Goal: Task Accomplishment & Management: Manage account settings

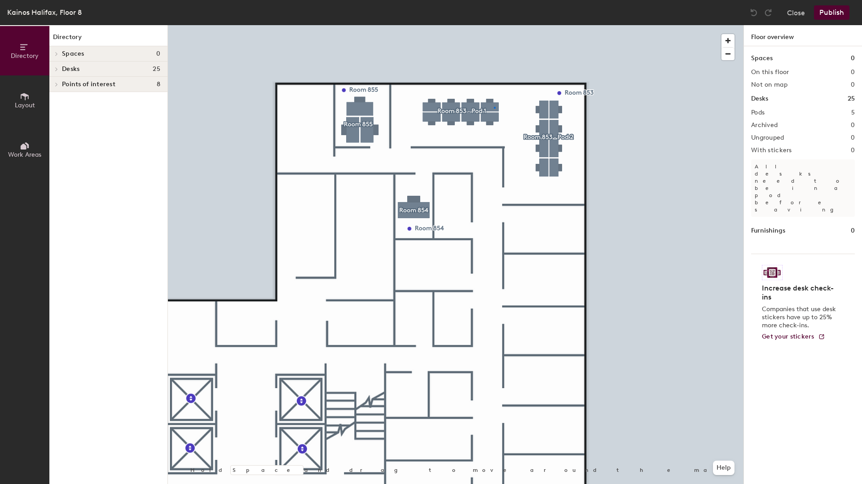
click at [494, 25] on div at bounding box center [455, 25] width 575 height 0
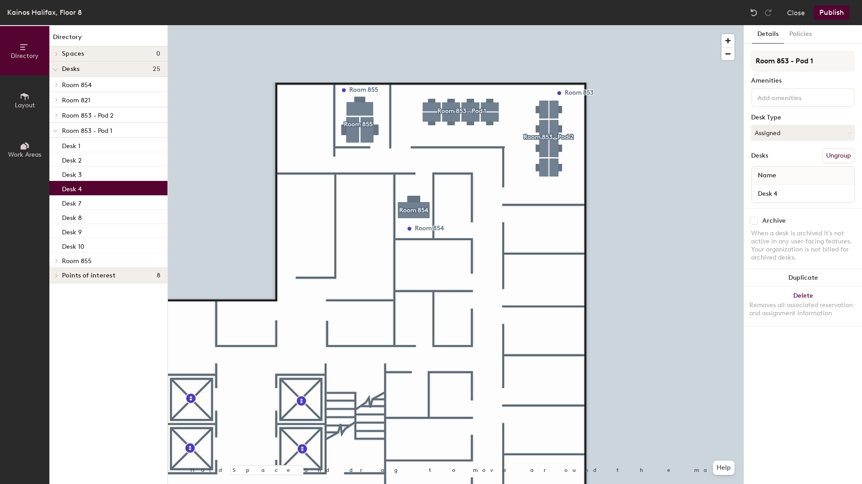
click at [493, 25] on div at bounding box center [455, 25] width 575 height 0
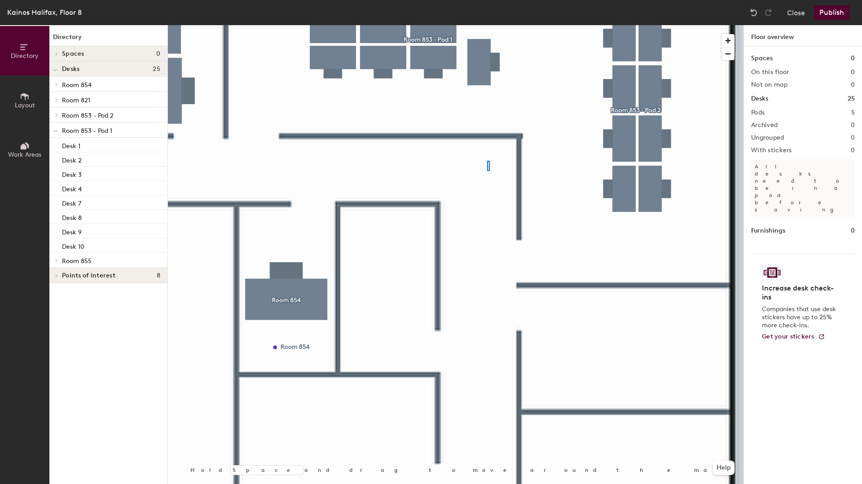
click at [487, 25] on div at bounding box center [455, 25] width 575 height 0
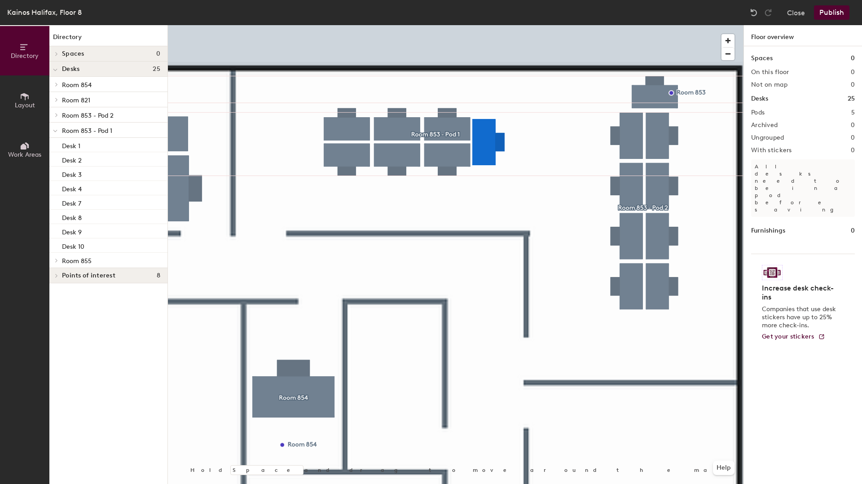
click at [483, 25] on div at bounding box center [455, 25] width 575 height 0
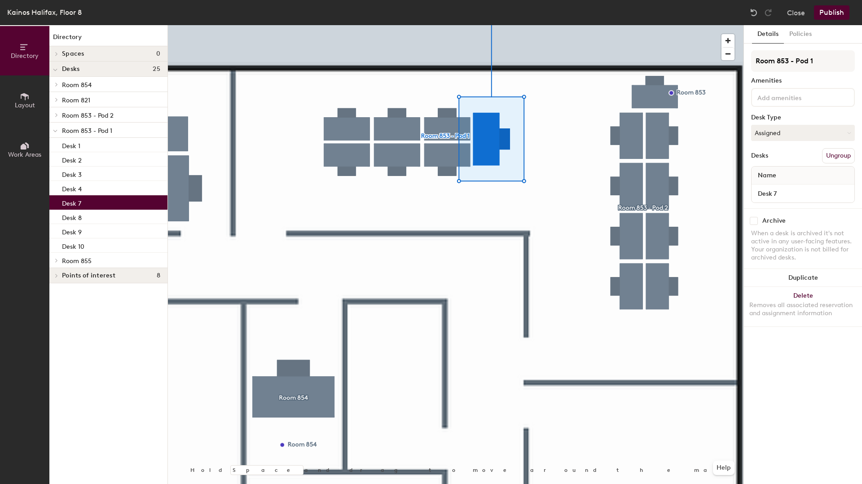
click at [536, 25] on div at bounding box center [455, 25] width 575 height 0
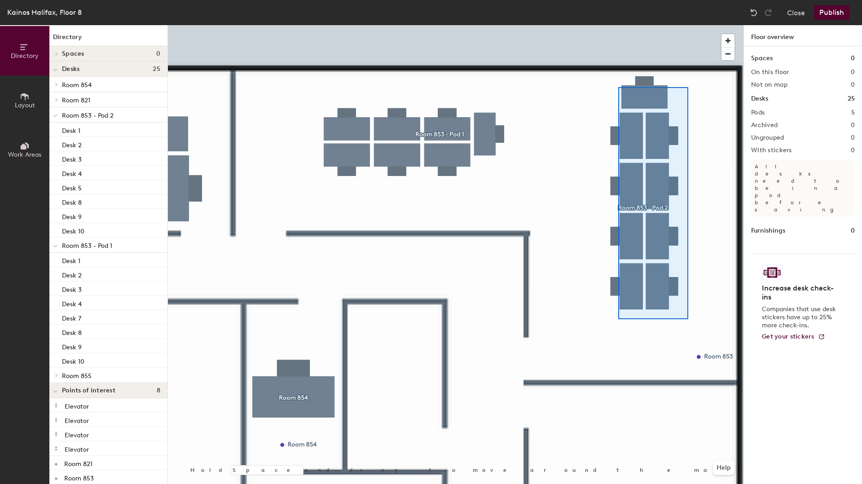
click at [617, 25] on div at bounding box center [455, 25] width 575 height 0
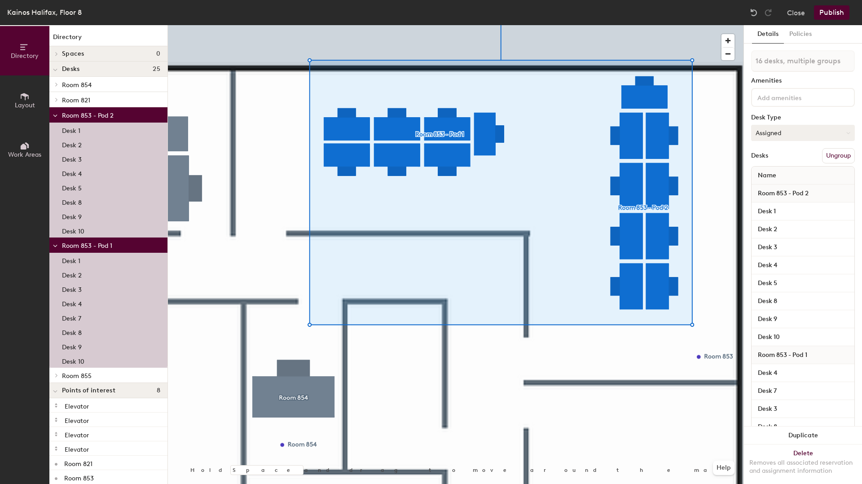
click at [696, 25] on div at bounding box center [455, 25] width 575 height 0
click at [829, 153] on button "Ungroup" at bounding box center [838, 155] width 33 height 15
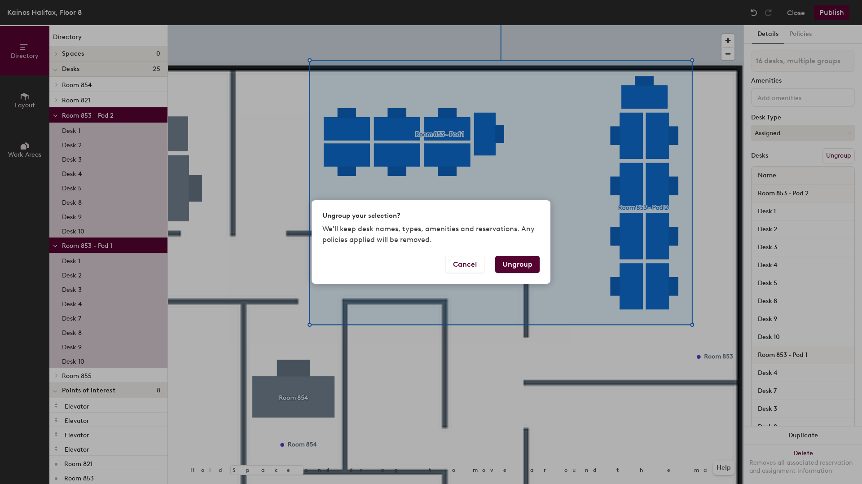
click at [520, 264] on button "Ungroup" at bounding box center [517, 264] width 44 height 17
type input "16 desks"
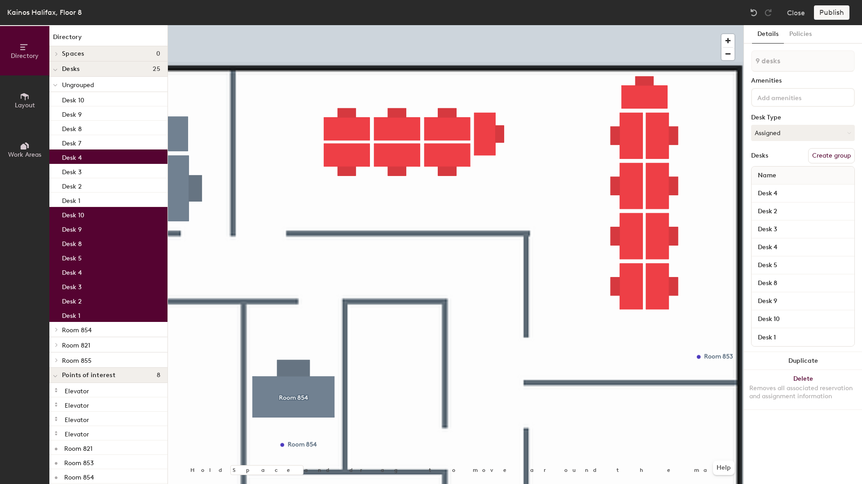
click at [680, 25] on div at bounding box center [455, 25] width 575 height 0
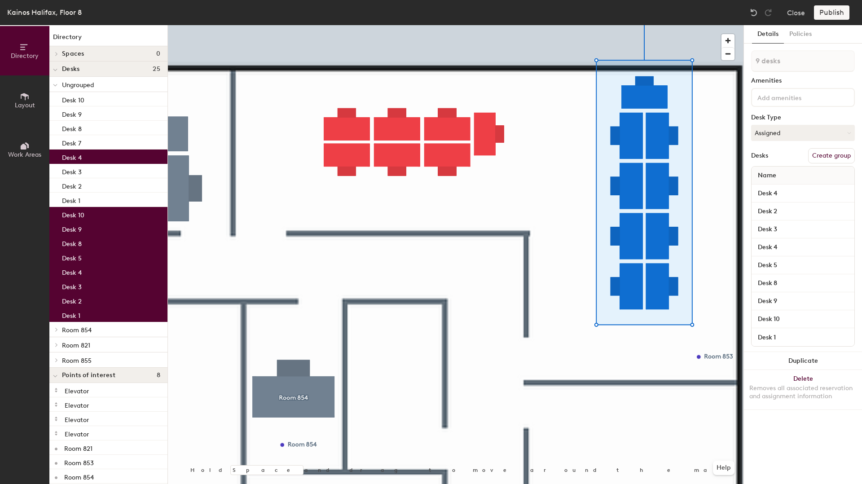
click at [842, 153] on button "Create group" at bounding box center [831, 155] width 47 height 15
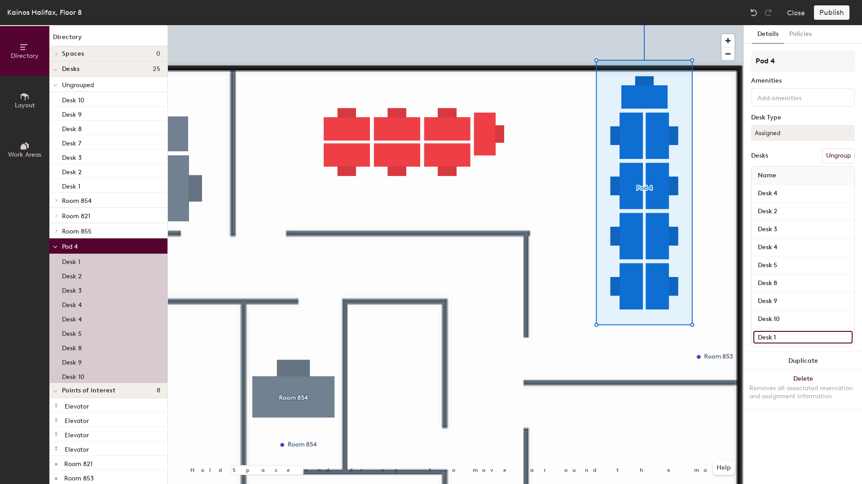
click at [784, 334] on input "Desk 1" at bounding box center [802, 337] width 99 height 13
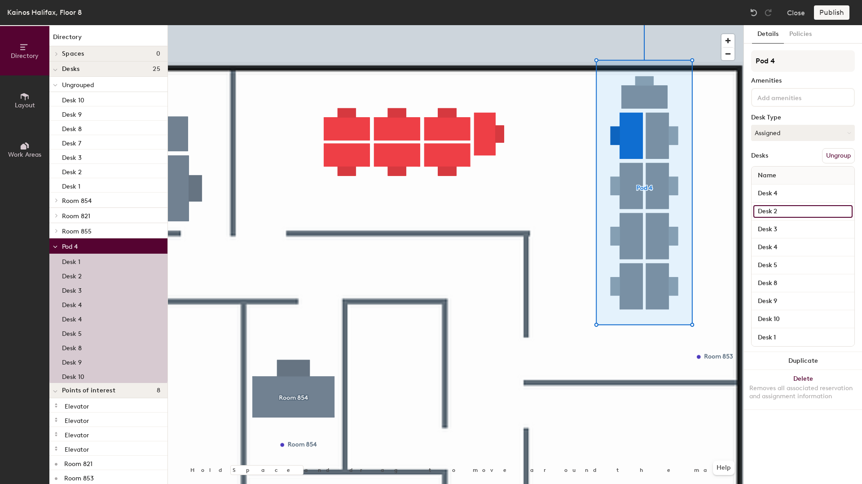
click at [785, 210] on input "Desk 2" at bounding box center [802, 211] width 99 height 13
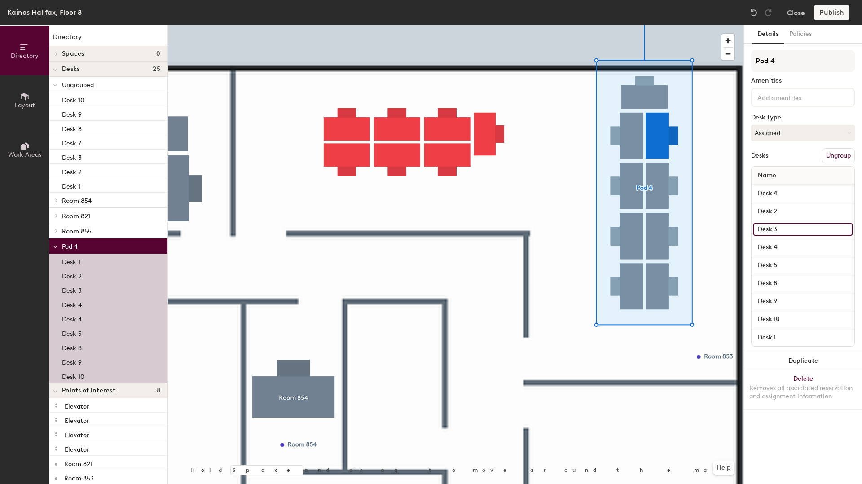
click at [785, 223] on input "Desk 3" at bounding box center [802, 229] width 99 height 13
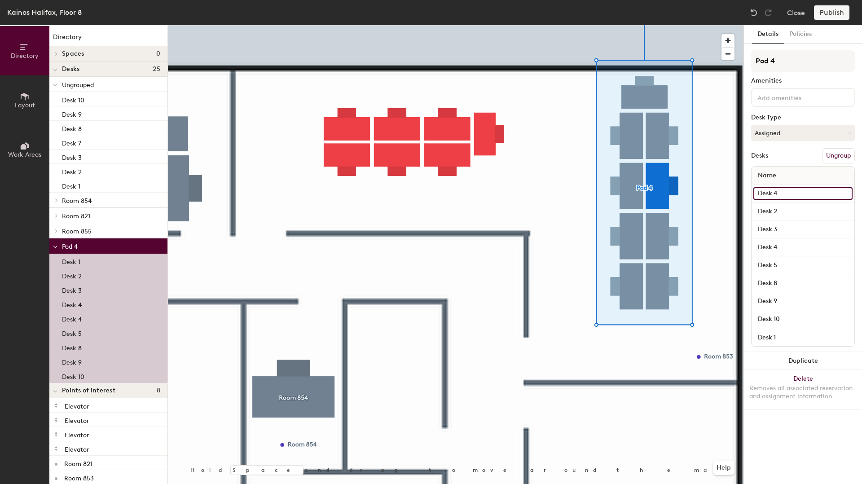
click at [782, 190] on input "Desk 4" at bounding box center [802, 193] width 99 height 13
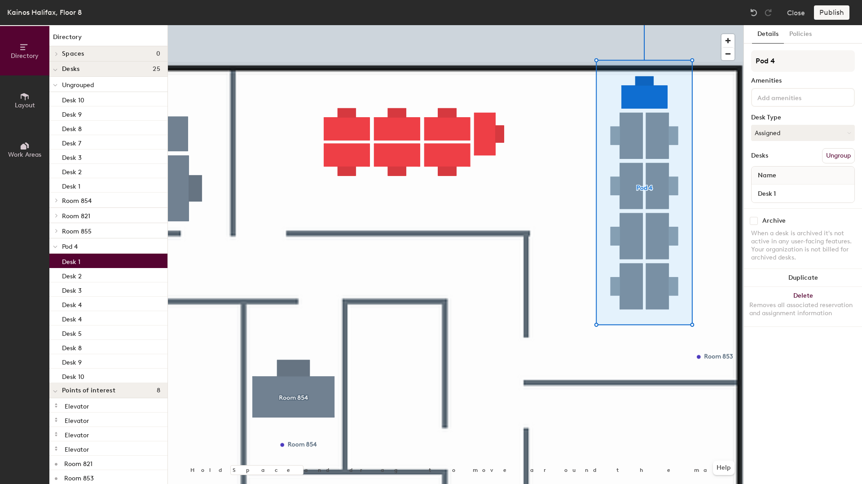
click at [650, 25] on div at bounding box center [455, 25] width 575 height 0
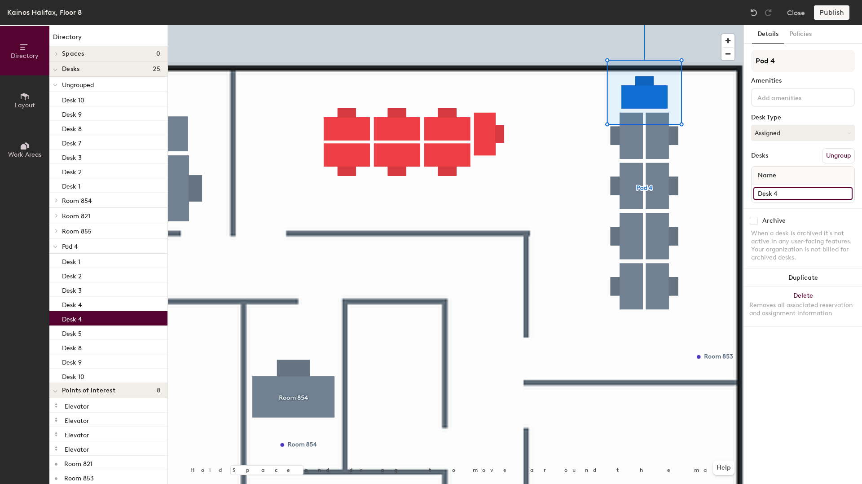
click at [784, 195] on input "Desk 4" at bounding box center [802, 193] width 99 height 13
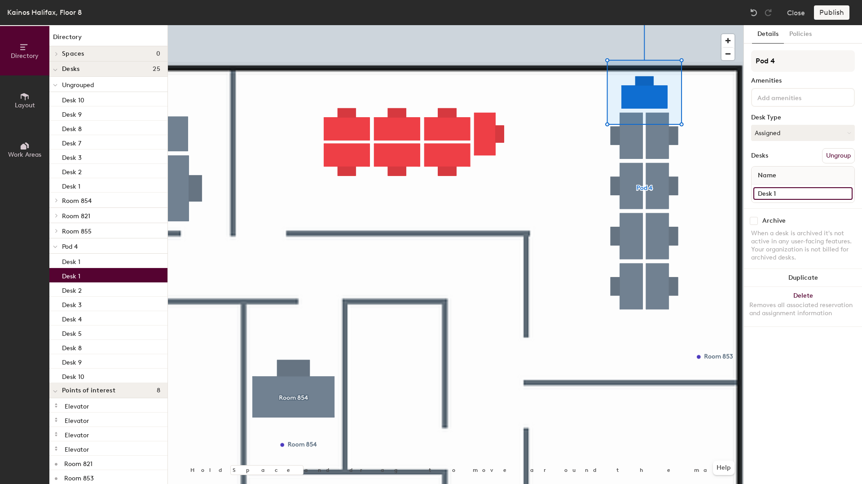
type input "Desk 1"
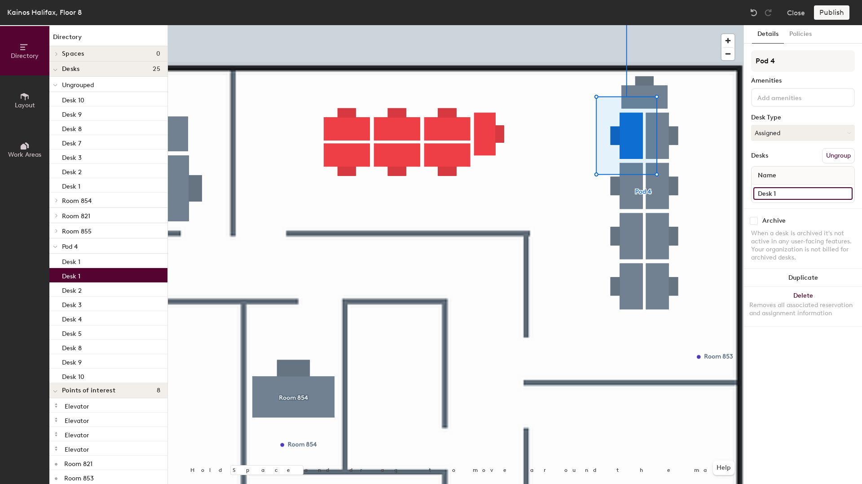
click at [784, 191] on input "Desk 1" at bounding box center [802, 193] width 99 height 13
type input "Desk 2"
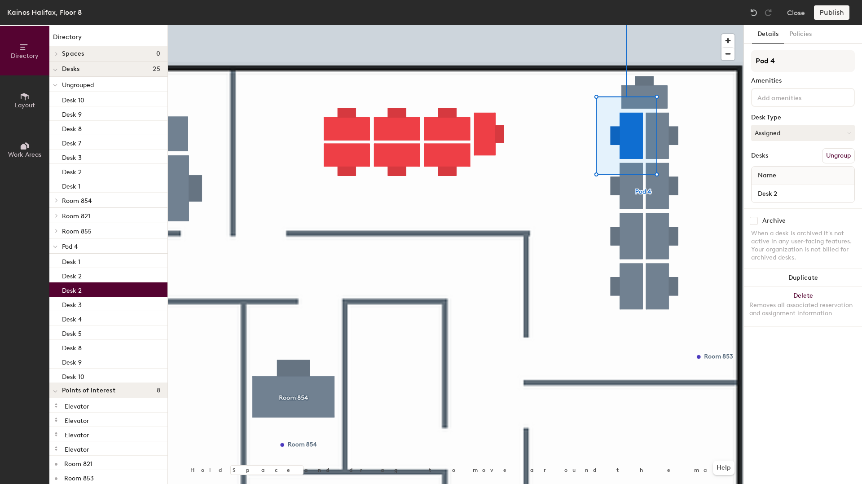
click at [670, 25] on div at bounding box center [455, 25] width 575 height 0
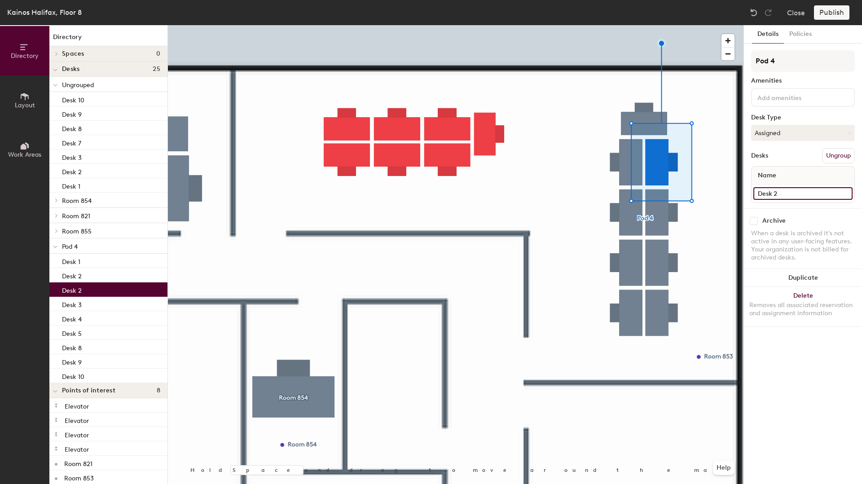
click at [787, 191] on input "Desk 2" at bounding box center [802, 193] width 99 height 13
type input "Desk 3"
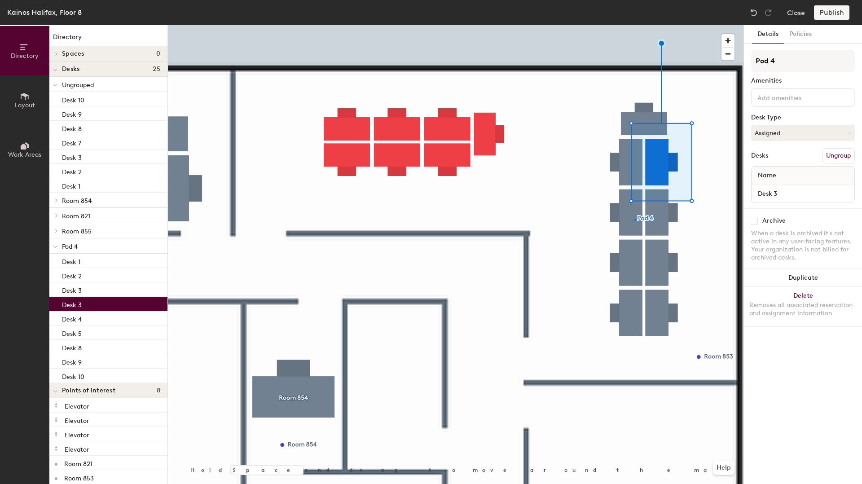
click at [634, 25] on div at bounding box center [455, 25] width 575 height 0
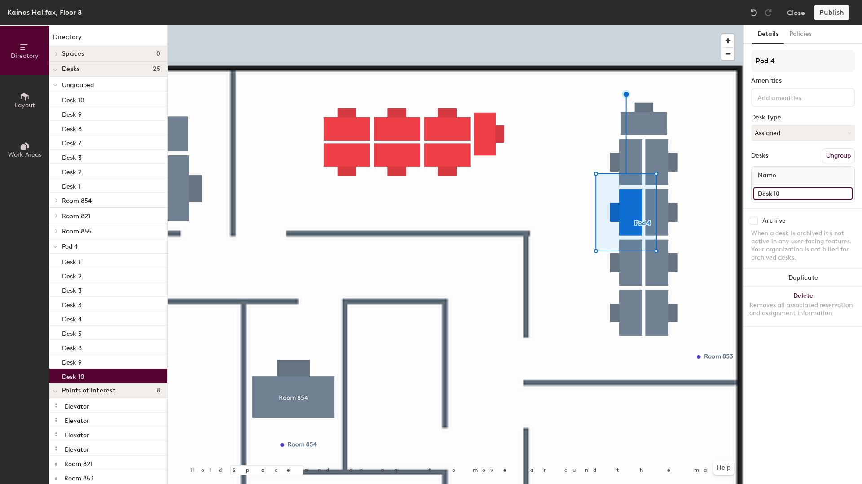
click at [788, 191] on input "Desk 10" at bounding box center [802, 193] width 99 height 13
click at [788, 196] on input "Desk 10" at bounding box center [802, 193] width 99 height 13
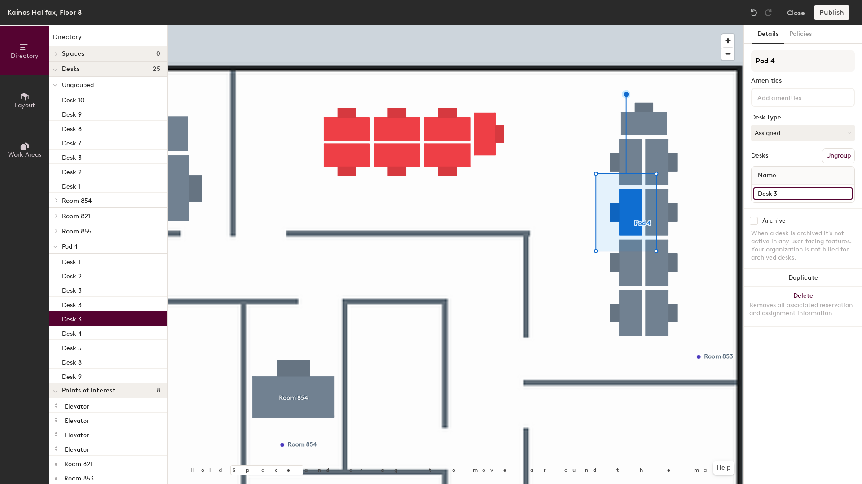
type input "Desk 3"
click at [633, 25] on div at bounding box center [455, 25] width 575 height 0
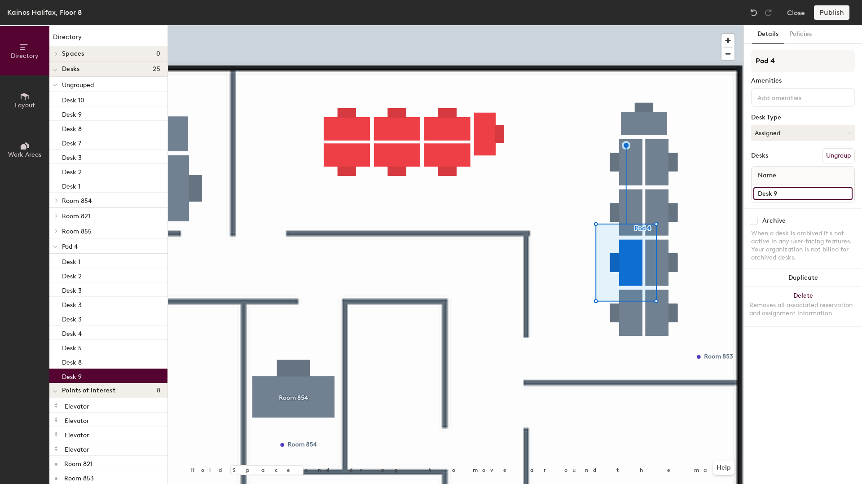
click at [797, 196] on input "Desk 9" at bounding box center [802, 193] width 99 height 13
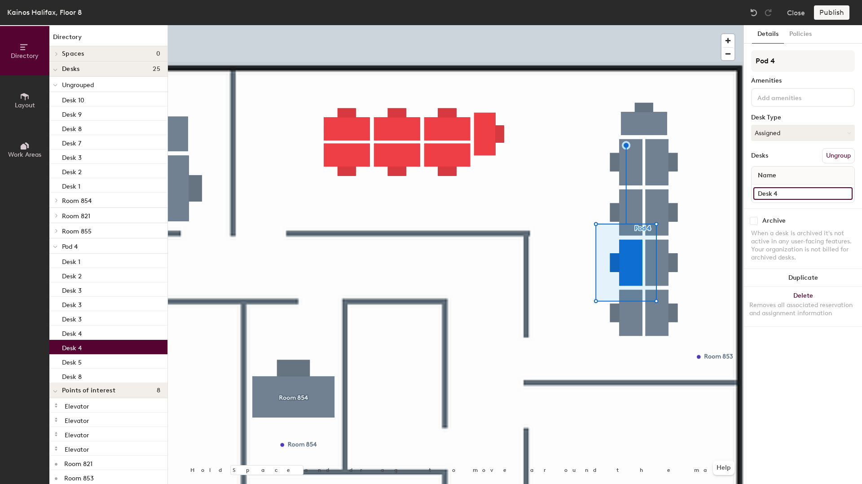
type input "Desk 4"
click at [635, 25] on div at bounding box center [455, 25] width 575 height 0
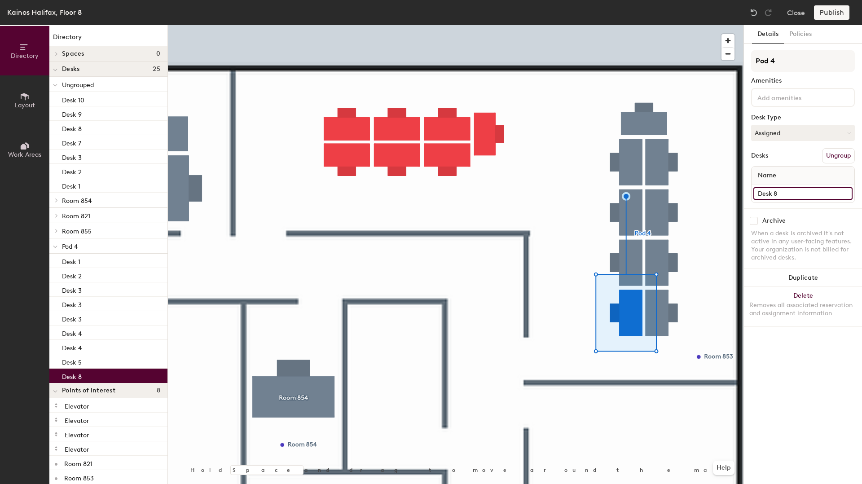
click at [788, 191] on input "Desk 8" at bounding box center [802, 193] width 99 height 13
type input "Desk 5"
click at [789, 197] on input "Desk 5" at bounding box center [802, 193] width 99 height 13
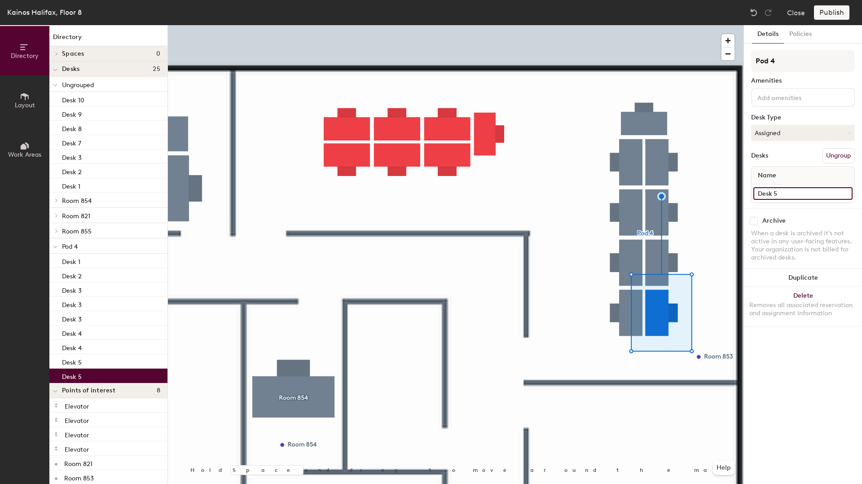
click at [789, 197] on input "Desk 5" at bounding box center [802, 193] width 99 height 13
type input "Desk 6"
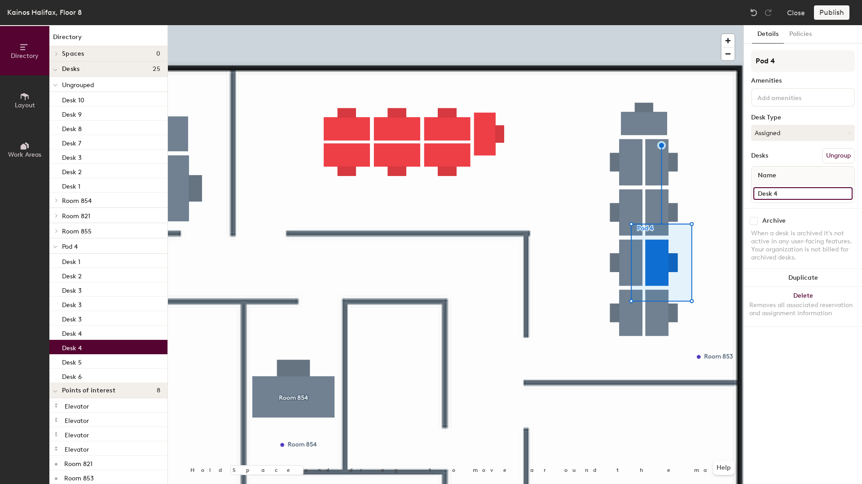
click at [790, 195] on input "Desk 4" at bounding box center [802, 193] width 99 height 13
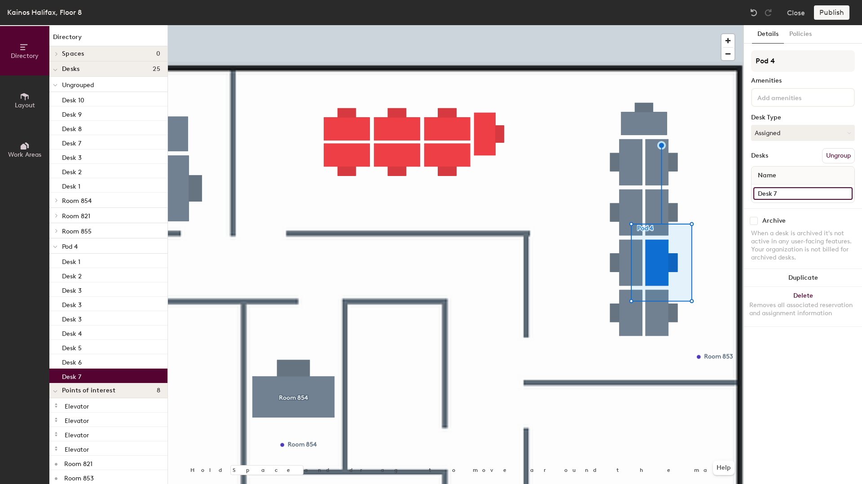
type input "Desk 7"
click at [650, 25] on div at bounding box center [455, 25] width 575 height 0
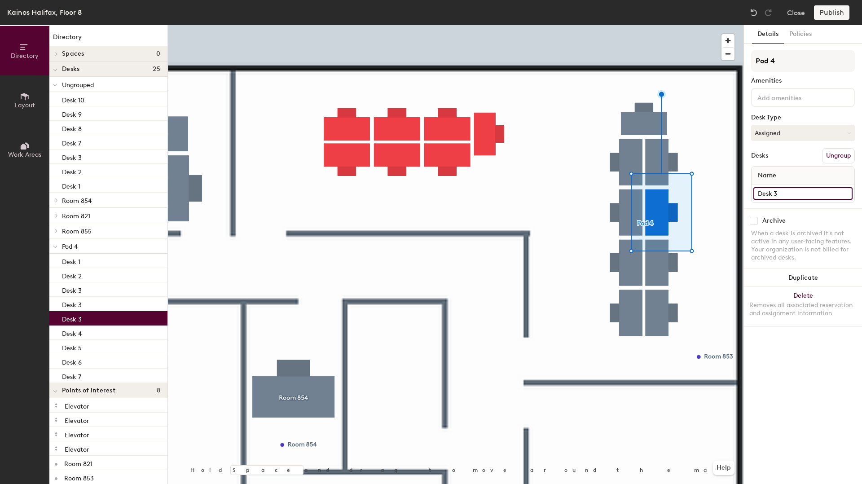
click at [783, 191] on input "Desk 3" at bounding box center [802, 193] width 99 height 13
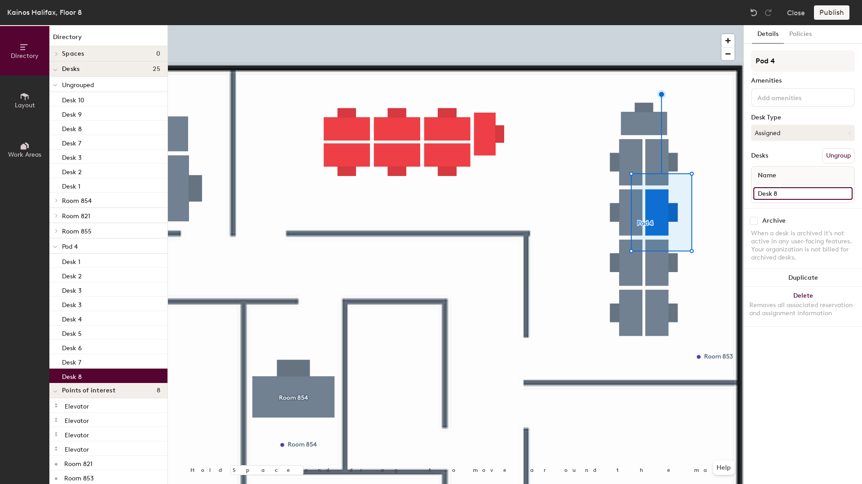
type input "Desk 8"
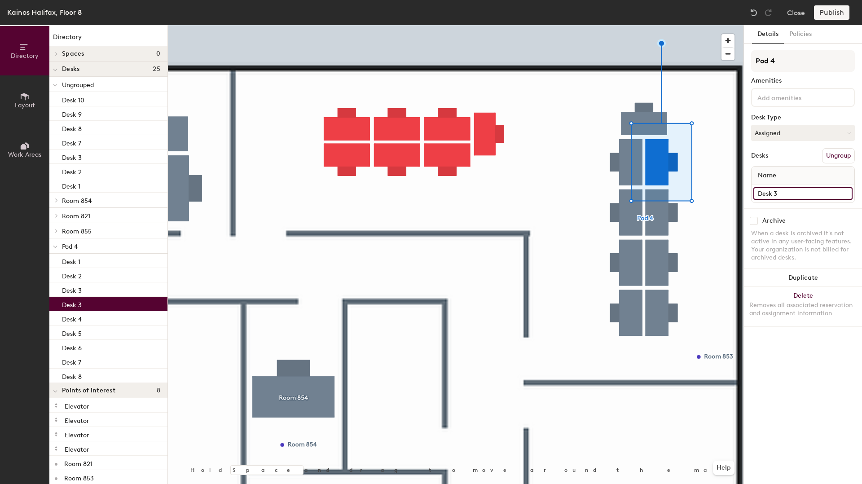
click at [780, 189] on input "Desk 3" at bounding box center [802, 193] width 99 height 13
click at [780, 193] on input "Desk 3" at bounding box center [802, 193] width 99 height 13
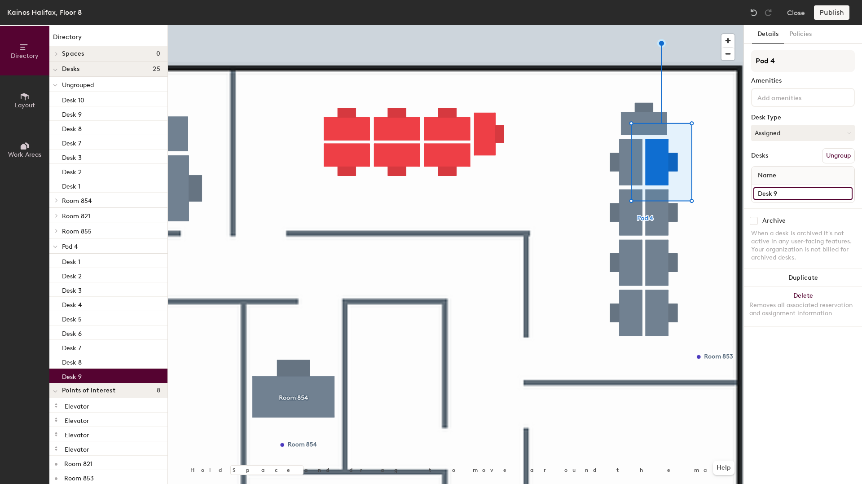
type input "Desk 9"
click at [709, 25] on div at bounding box center [455, 25] width 575 height 0
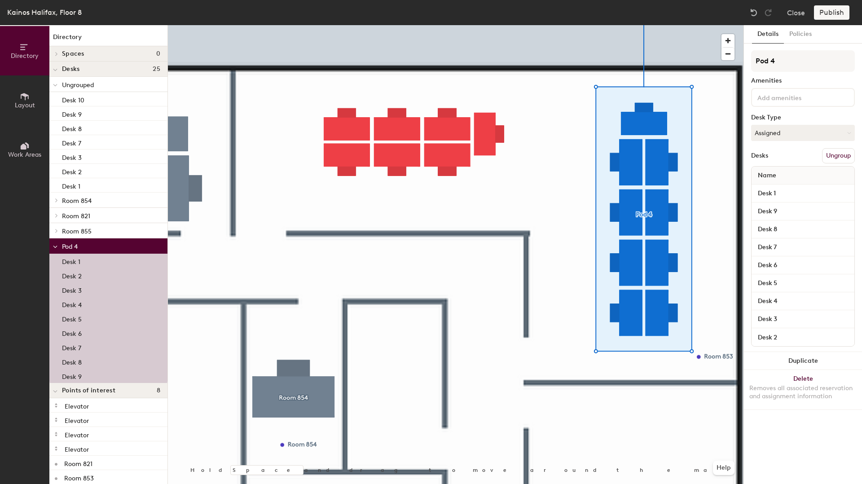
click at [778, 107] on div "Pod 4 Amenities Desk Type Assigned Desks Ungroup Name Desk 1 Desk 9 Desk 8 Desk…" at bounding box center [803, 201] width 104 height 302
click at [778, 99] on input at bounding box center [795, 97] width 81 height 11
type input "Desk 853 - Pod 2"
click at [548, 25] on div at bounding box center [455, 25] width 575 height 0
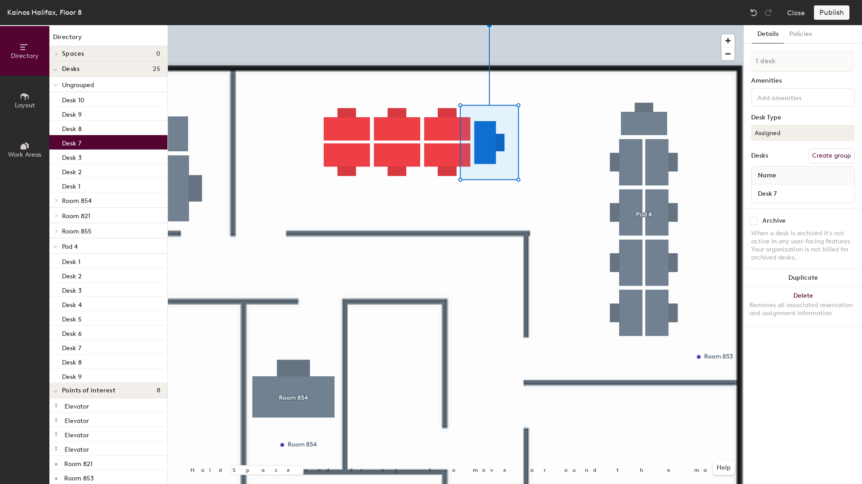
click at [564, 25] on div at bounding box center [455, 25] width 575 height 0
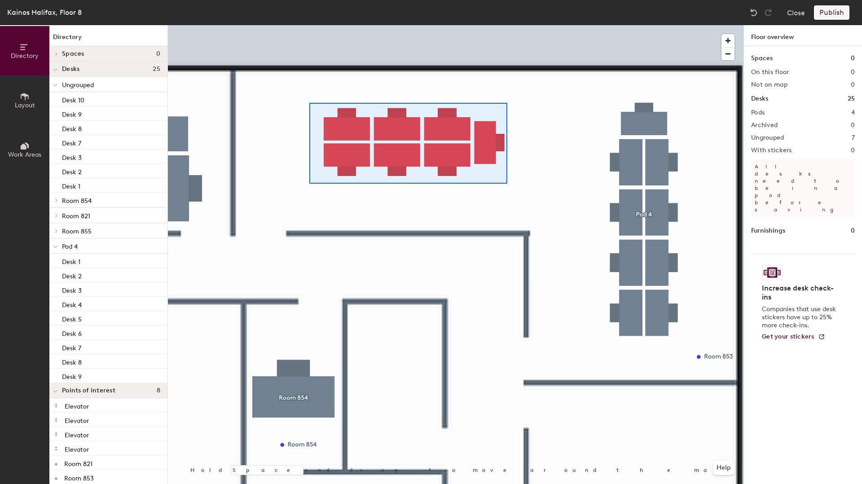
click at [309, 25] on div at bounding box center [455, 25] width 575 height 0
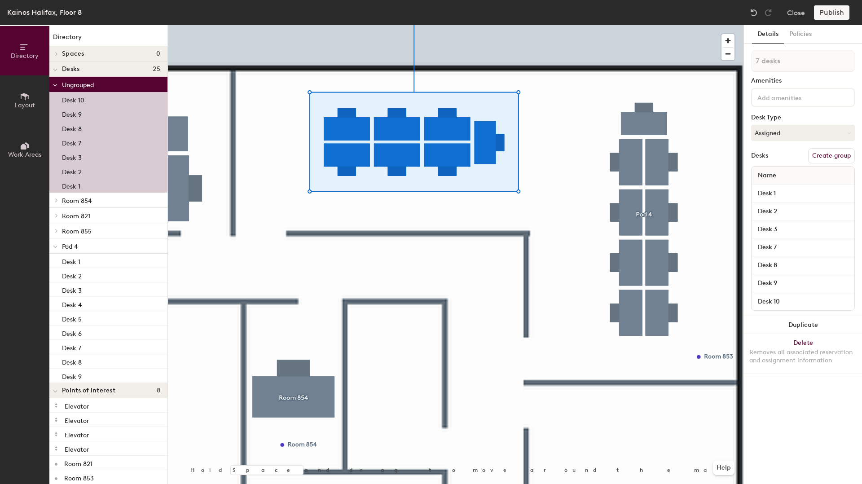
click at [777, 95] on input at bounding box center [795, 97] width 81 height 11
type input "Room 853 - Pod 1"
type input "1 desk"
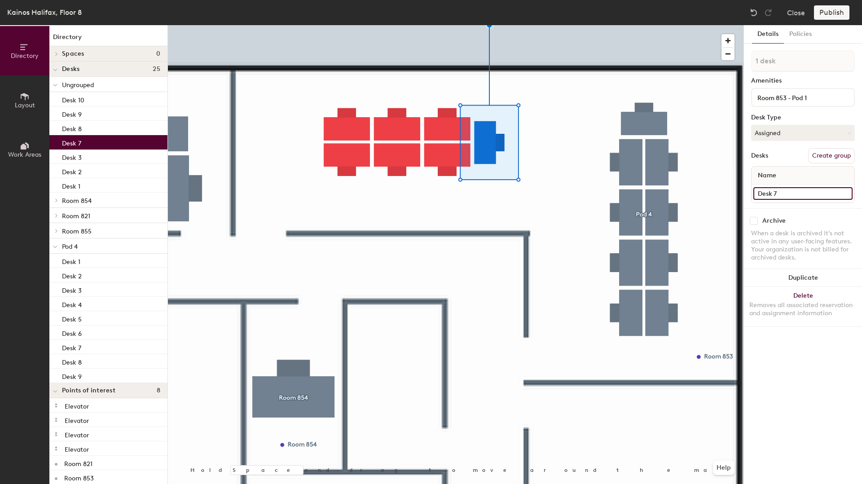
click at [792, 192] on input "Desk 7" at bounding box center [802, 193] width 99 height 13
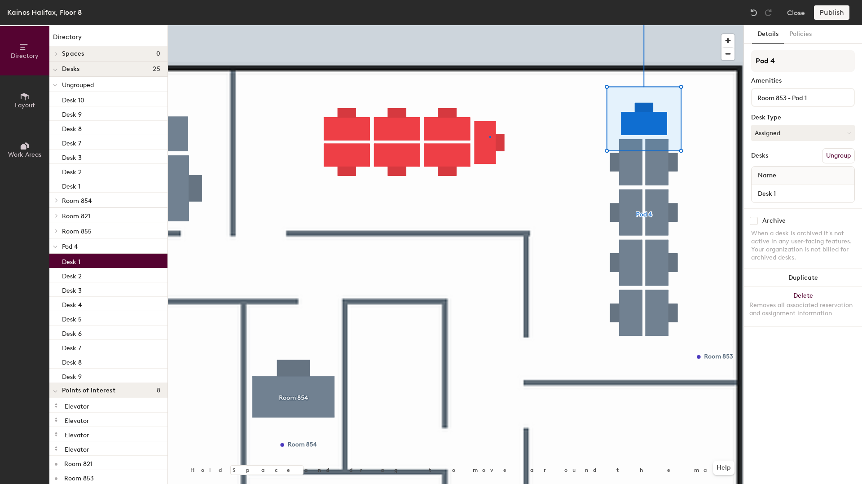
click at [489, 25] on div at bounding box center [455, 25] width 575 height 0
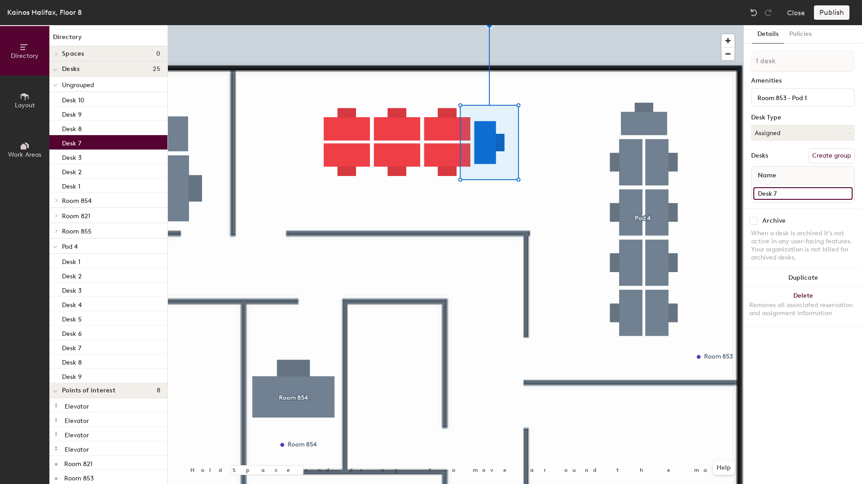
click at [795, 199] on input "Desk 7" at bounding box center [802, 193] width 99 height 13
click at [791, 195] on input "Desk 7" at bounding box center [802, 193] width 99 height 13
type input "Desk 1"
click at [447, 25] on div at bounding box center [455, 25] width 575 height 0
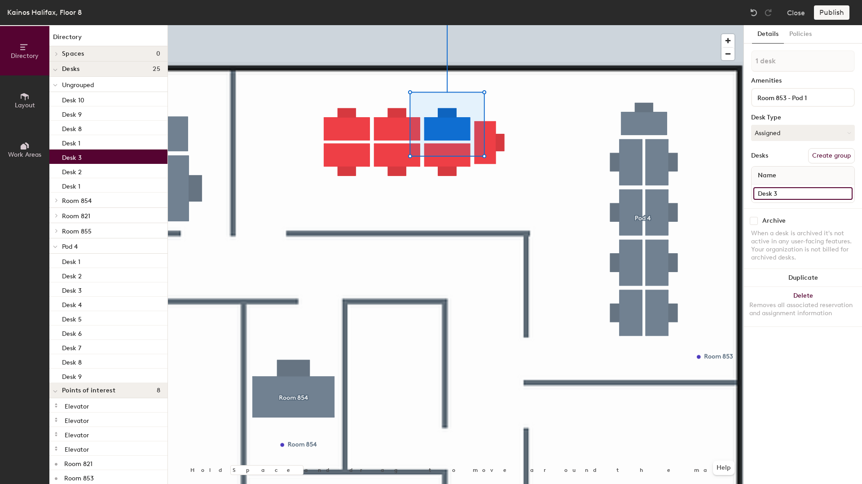
click at [805, 197] on input "Desk 3" at bounding box center [802, 193] width 99 height 13
click at [802, 195] on input "Desk 3" at bounding box center [802, 193] width 99 height 13
type input "Desk 2"
click at [394, 25] on div at bounding box center [455, 25] width 575 height 0
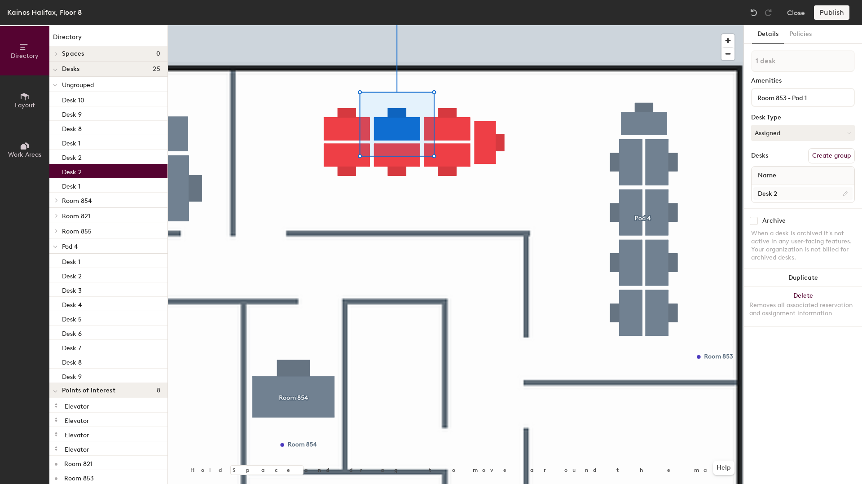
drag, startPoint x: 789, startPoint y: 179, endPoint x: 788, endPoint y: 190, distance: 10.9
click at [788, 180] on div "Name" at bounding box center [802, 175] width 103 height 18
click at [788, 196] on input "Desk 2" at bounding box center [802, 193] width 99 height 13
click at [788, 194] on input "Desk 2" at bounding box center [802, 193] width 99 height 13
type input "Desk 3"
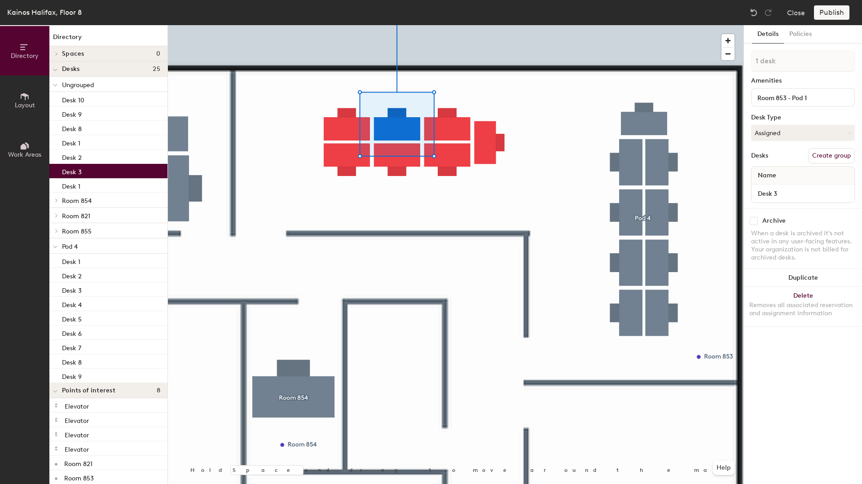
click at [347, 25] on div at bounding box center [455, 25] width 575 height 0
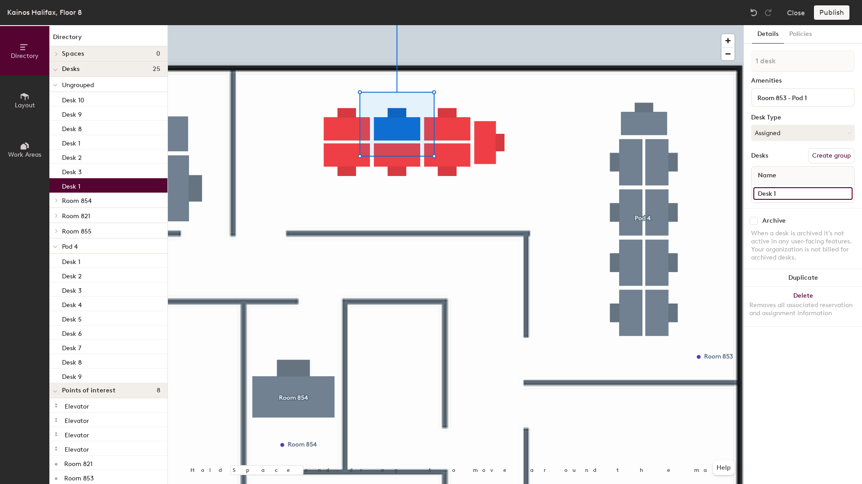
click at [802, 192] on input "Desk 1" at bounding box center [802, 193] width 99 height 13
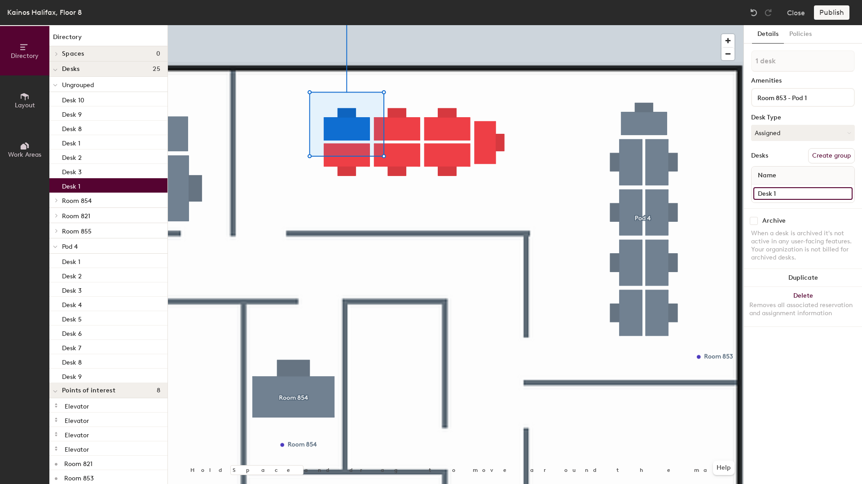
click at [799, 192] on input "Desk 1" at bounding box center [802, 193] width 99 height 13
type input "Desk 4"
click at [334, 25] on div at bounding box center [455, 25] width 575 height 0
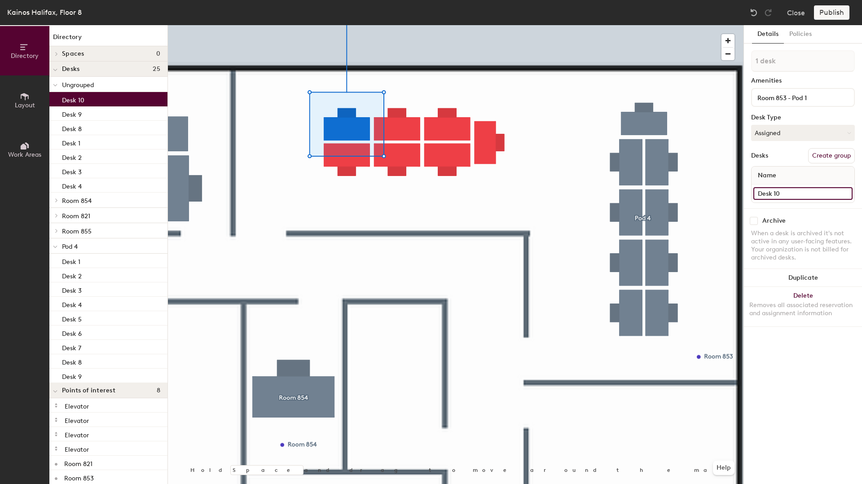
click at [833, 192] on input "Desk 10" at bounding box center [802, 193] width 99 height 13
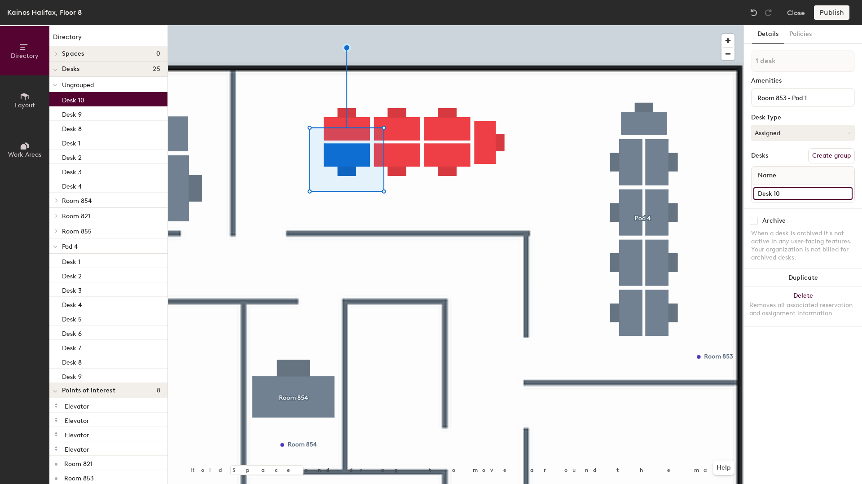
click at [805, 192] on input "Desk 10" at bounding box center [802, 193] width 99 height 13
type input "Desk 5"
click at [782, 191] on input "Desk 9" at bounding box center [802, 193] width 99 height 13
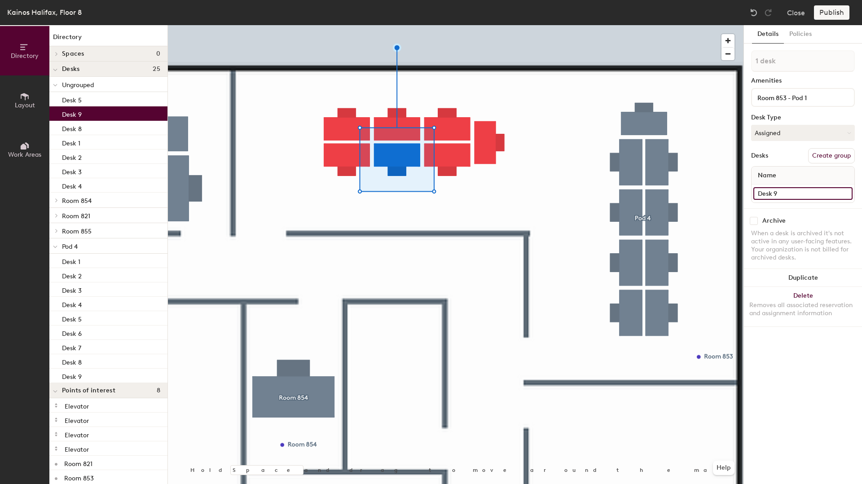
click at [786, 192] on input "Desk 9" at bounding box center [802, 193] width 99 height 13
type input "Desk 6"
click at [462, 25] on div at bounding box center [455, 25] width 575 height 0
click at [805, 190] on input "Desk 8" at bounding box center [802, 193] width 99 height 13
click at [791, 192] on input "Desk 8" at bounding box center [802, 193] width 99 height 13
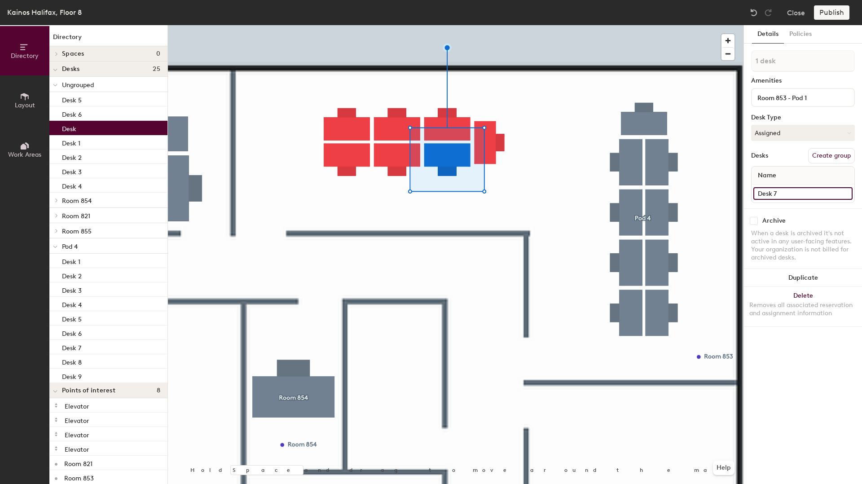
type input "Desk 7"
click at [541, 25] on div at bounding box center [455, 25] width 575 height 0
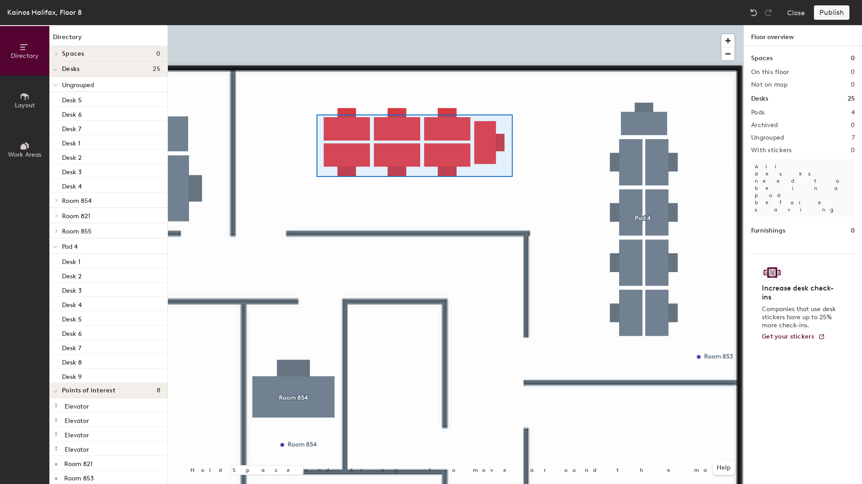
click at [316, 25] on div at bounding box center [455, 25] width 575 height 0
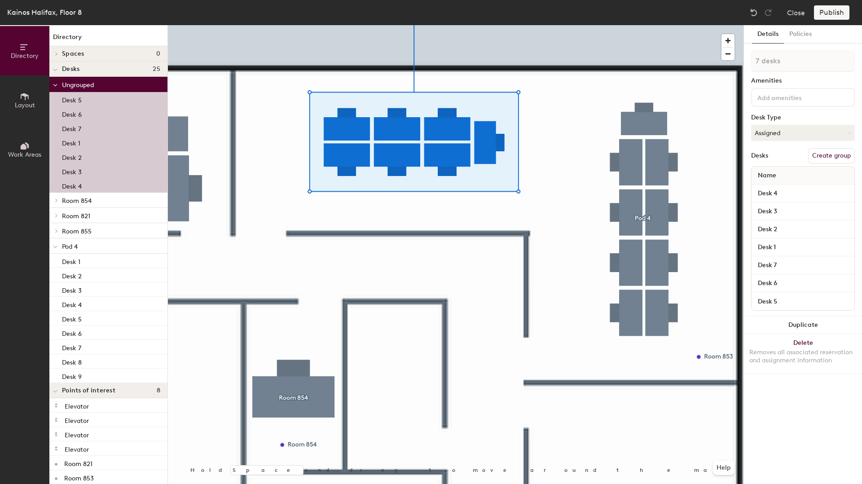
click at [841, 153] on button "Create group" at bounding box center [831, 155] width 47 height 15
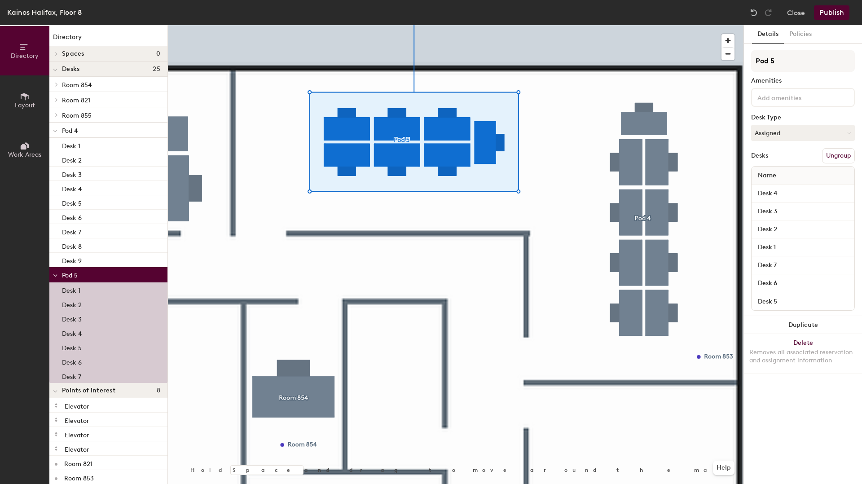
click at [731, 62] on div "Directory Layout Work Areas Directory Spaces 0 Desks 25 Room 854 Desk 1 Room 82…" at bounding box center [431, 254] width 862 height 459
type input "D"
type input "R"
type input "Room 853 - Pod 1"
click at [553, 25] on div at bounding box center [455, 25] width 575 height 0
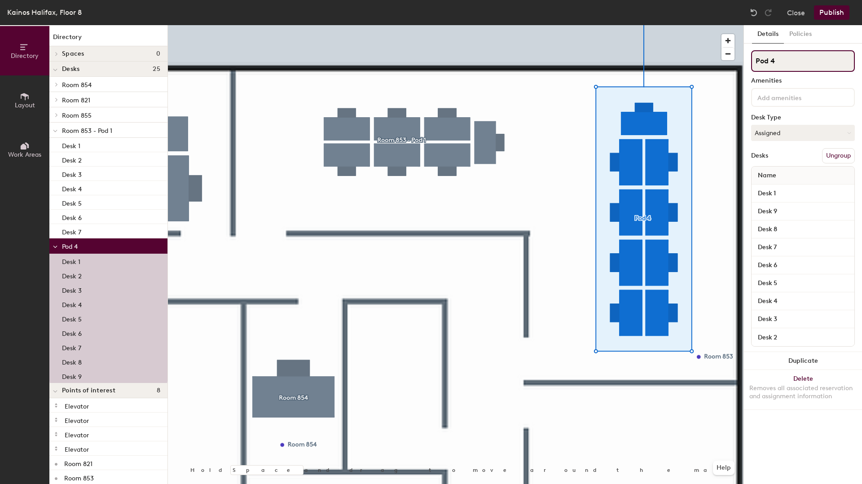
click at [724, 63] on div "Directory Layout Work Areas Directory Spaces 0 Desks 25 Room 854 Desk 1 Room 82…" at bounding box center [431, 254] width 862 height 459
type input "D"
type input "Room 853 - Pod 2"
drag, startPoint x: 753, startPoint y: 63, endPoint x: 487, endPoint y: 159, distance: 282.9
click at [487, 25] on div at bounding box center [455, 25] width 575 height 0
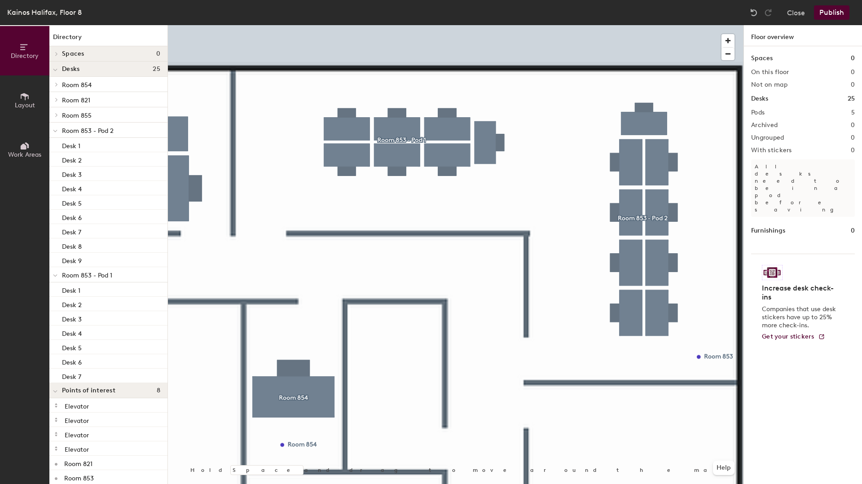
click at [659, 25] on div at bounding box center [455, 25] width 575 height 0
click at [667, 25] on div at bounding box center [455, 25] width 575 height 0
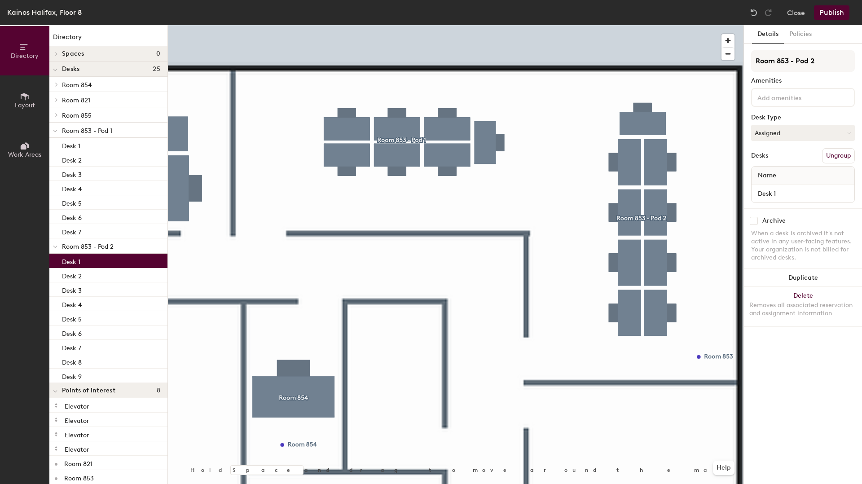
click at [785, 103] on div at bounding box center [803, 97] width 104 height 19
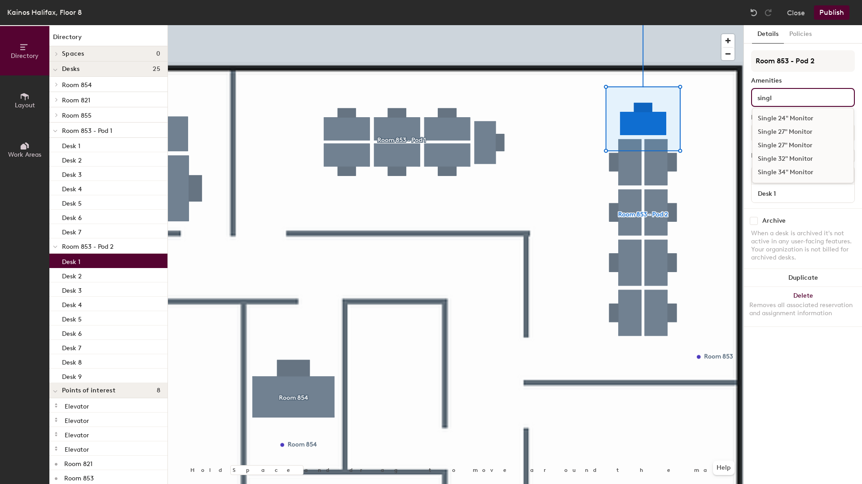
type input "singl"
click at [795, 133] on div "Single 27" Monitor" at bounding box center [802, 131] width 101 height 13
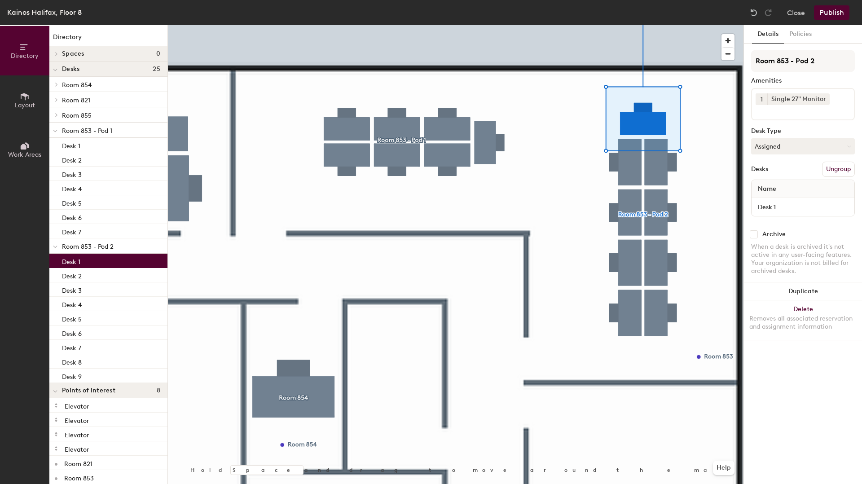
click at [826, 98] on icon at bounding box center [824, 99] width 6 height 6
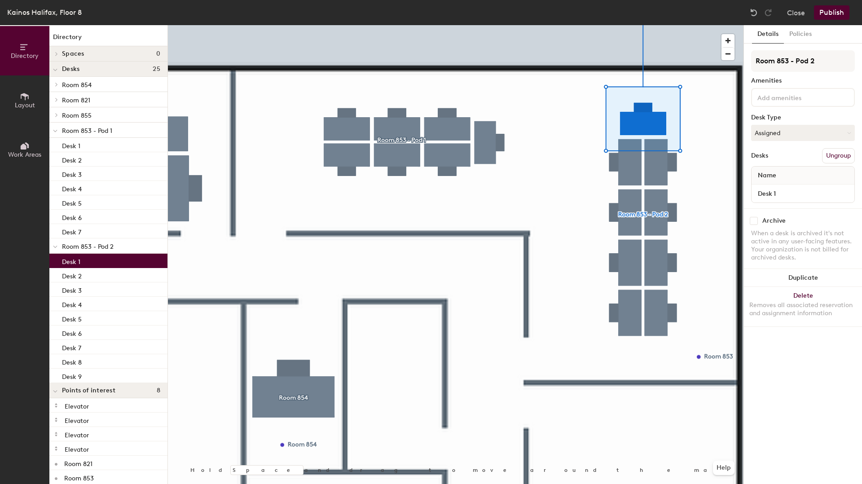
click at [775, 102] on div at bounding box center [803, 97] width 104 height 19
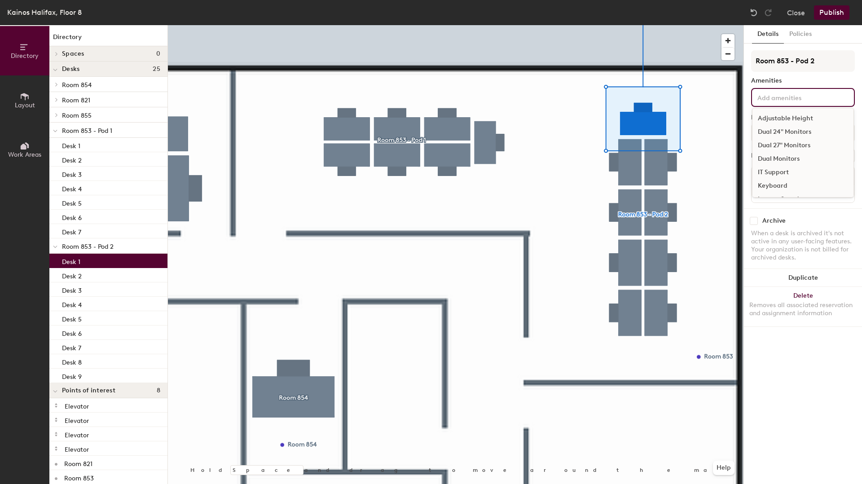
click at [777, 127] on div "Dual 24" Monitors" at bounding box center [802, 131] width 101 height 13
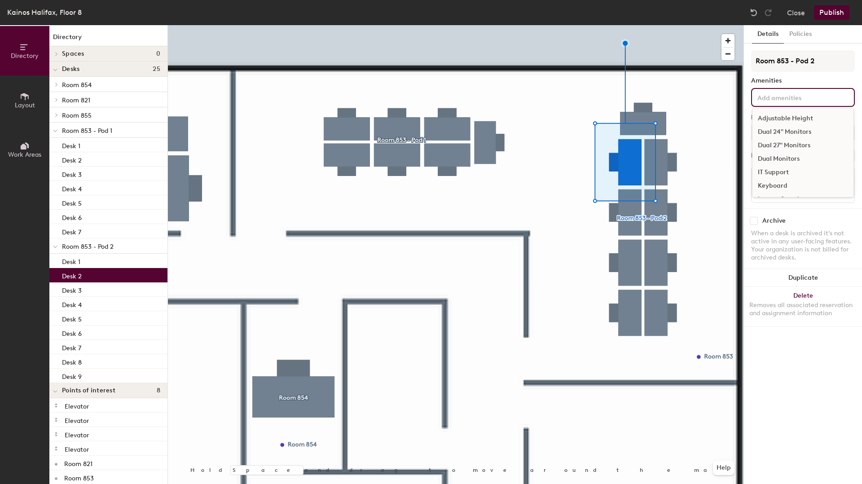
click at [783, 102] on input at bounding box center [795, 97] width 81 height 11
click at [779, 160] on div "Single 27" Monitor" at bounding box center [802, 159] width 101 height 13
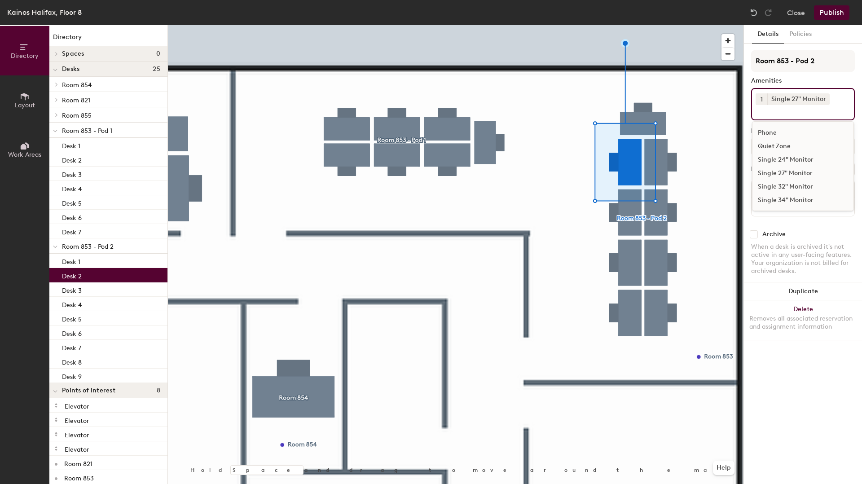
scroll to position [120, 0]
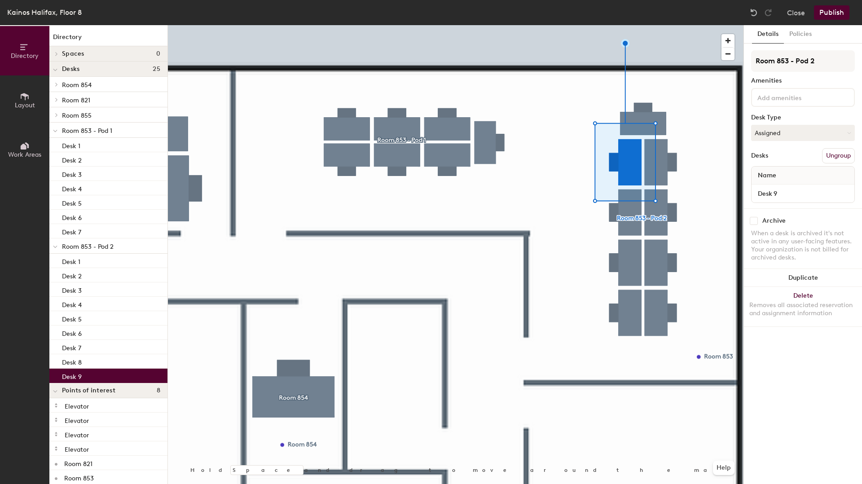
click at [770, 97] on input at bounding box center [795, 97] width 81 height 11
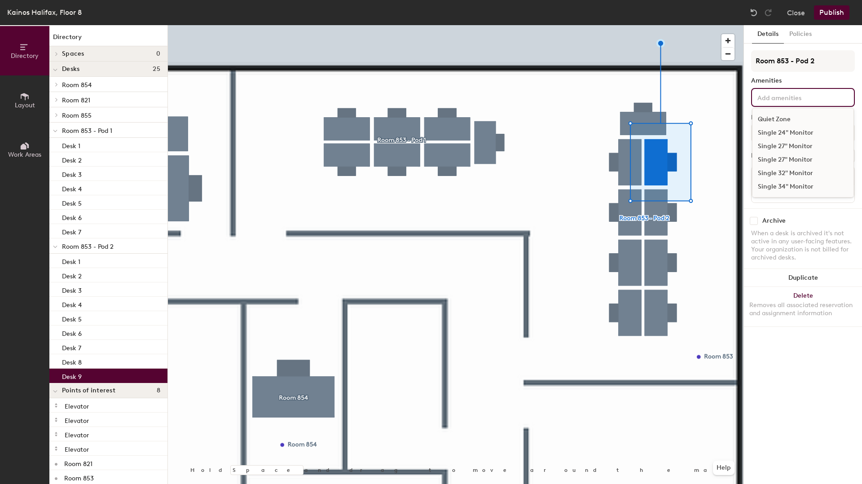
click at [771, 157] on div "Single 27" Monitor" at bounding box center [802, 159] width 101 height 13
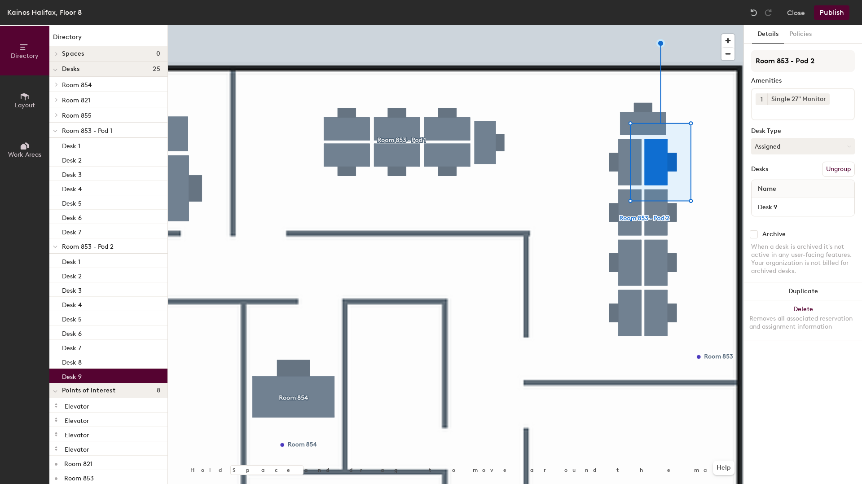
click at [630, 25] on div at bounding box center [455, 25] width 575 height 0
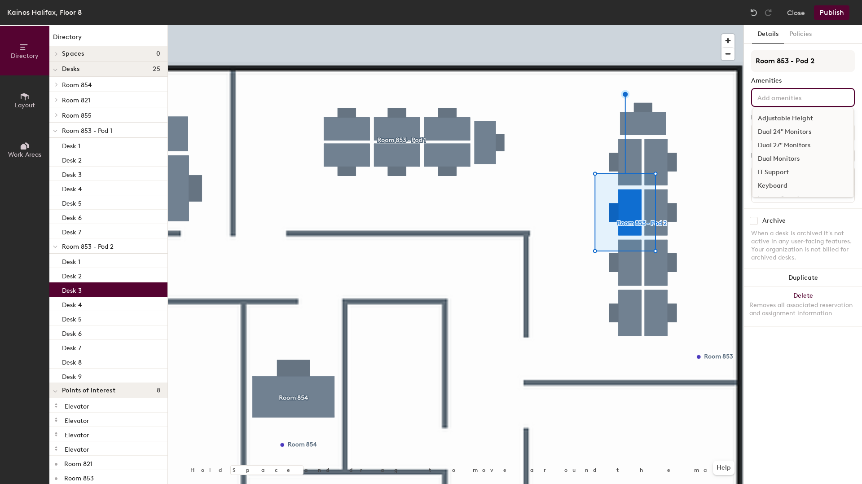
click at [775, 96] on input at bounding box center [795, 97] width 81 height 11
click at [784, 134] on div "Dual 24" Monitors" at bounding box center [802, 131] width 101 height 13
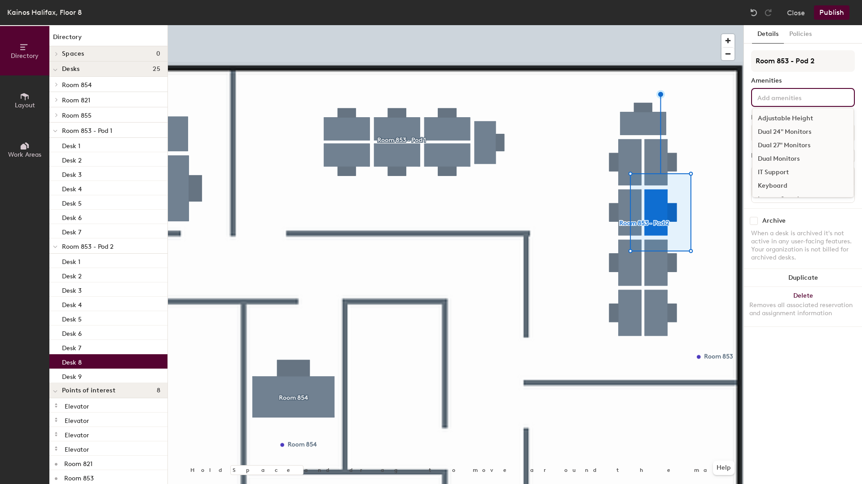
click at [794, 106] on div "Adjustable Height Dual 24" Monitors Dual 27" Monitors Dual Monitors IT Support …" at bounding box center [803, 97] width 104 height 19
drag, startPoint x: 775, startPoint y: 130, endPoint x: 754, endPoint y: 140, distance: 23.3
click at [775, 130] on div "Dual 24" Monitors" at bounding box center [802, 131] width 101 height 13
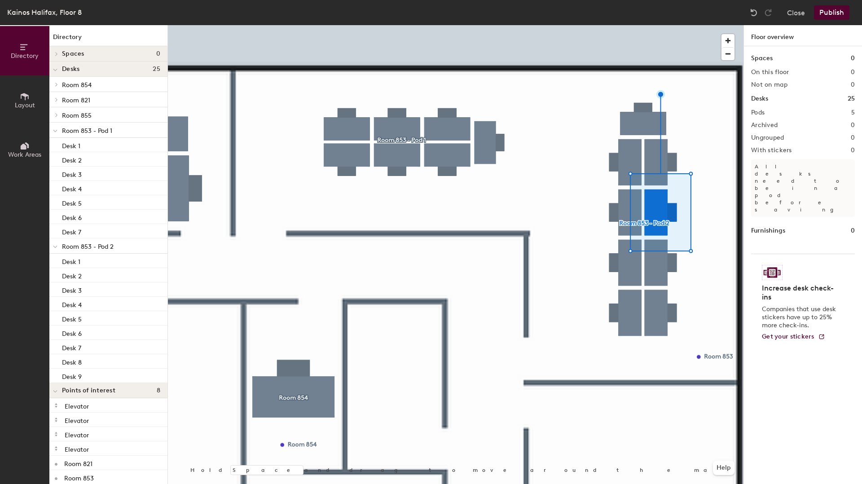
click at [621, 25] on div at bounding box center [455, 25] width 575 height 0
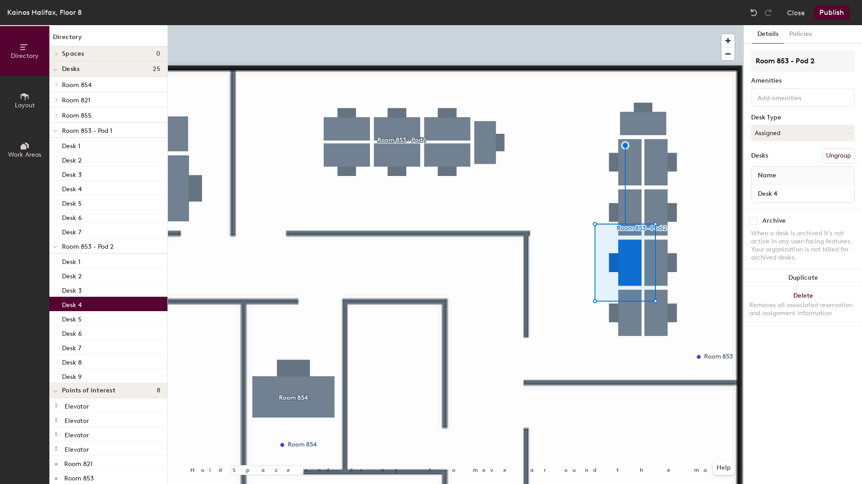
click at [794, 95] on input at bounding box center [795, 97] width 81 height 11
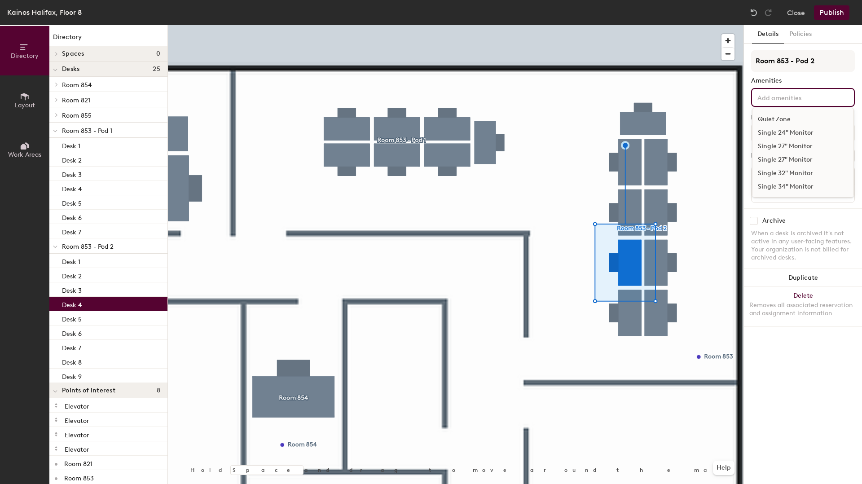
click at [778, 157] on div "Single 27" Monitor" at bounding box center [802, 159] width 101 height 13
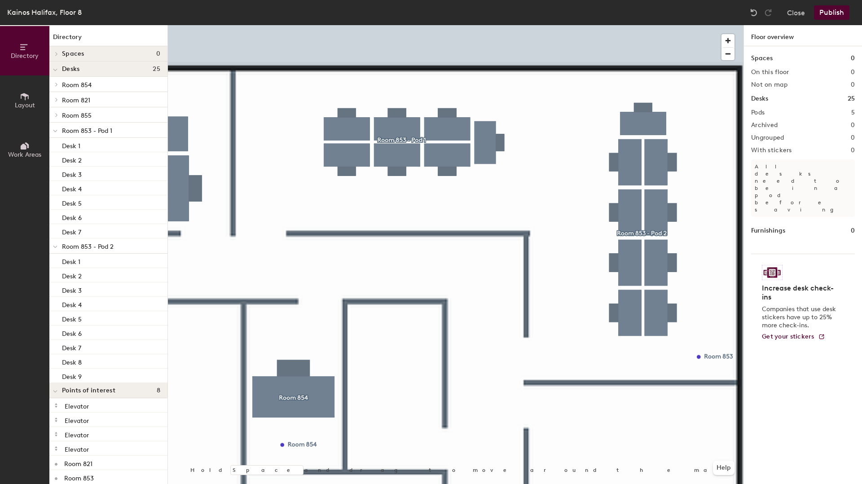
click at [661, 25] on div at bounding box center [455, 25] width 575 height 0
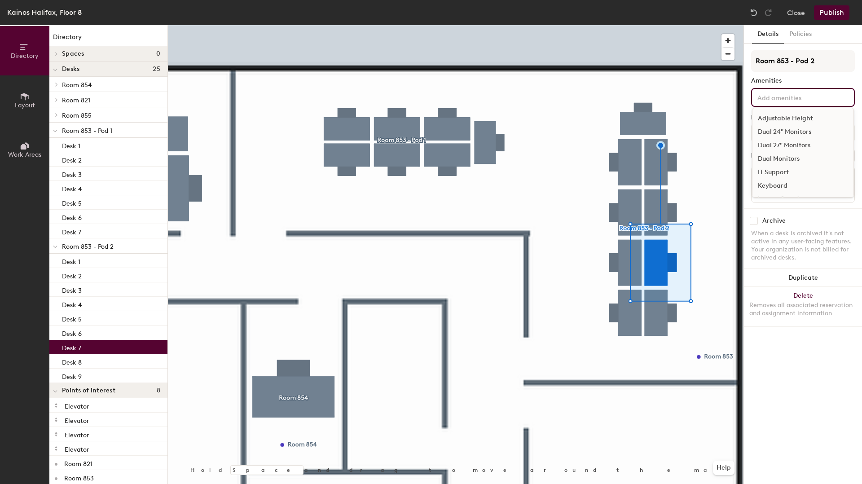
click at [782, 95] on input at bounding box center [795, 97] width 81 height 11
click at [773, 158] on div "Single 27" Monitor" at bounding box center [802, 159] width 101 height 13
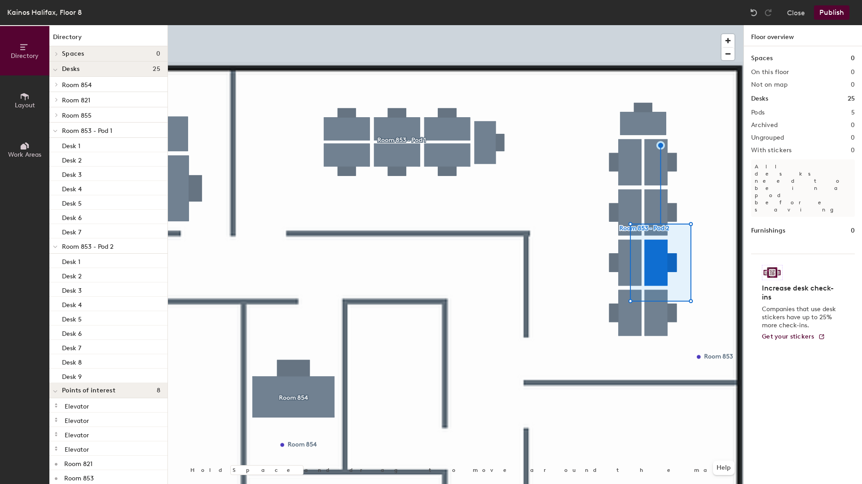
click at [629, 25] on div at bounding box center [455, 25] width 575 height 0
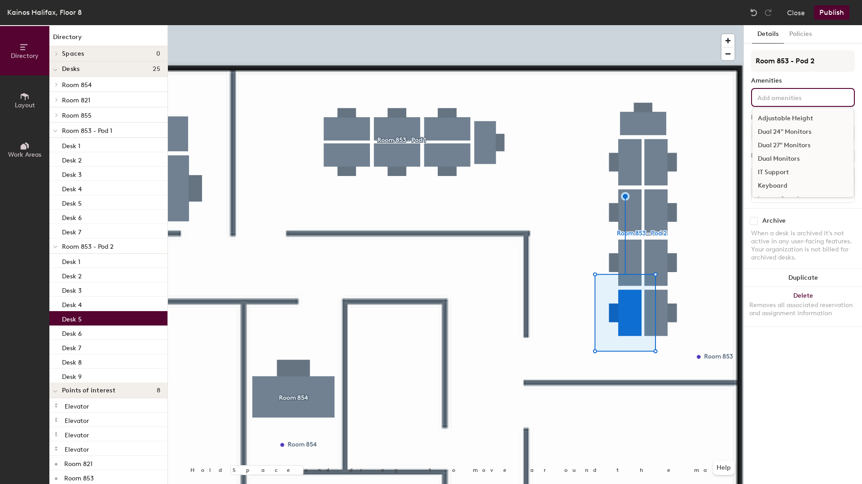
click at [790, 91] on div "Adjustable Height Dual 24" Monitors Dual 27" Monitors Dual Monitors IT Support …" at bounding box center [803, 97] width 104 height 19
click at [775, 141] on div "Dual 27" Monitors" at bounding box center [802, 145] width 101 height 13
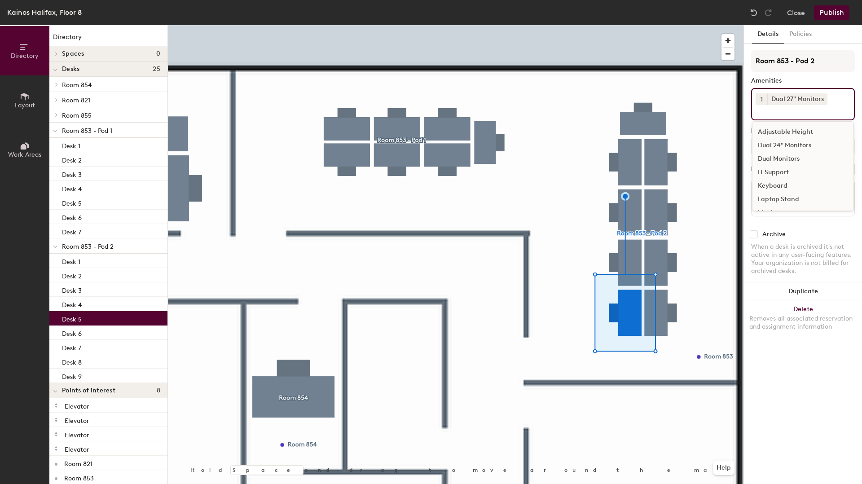
drag, startPoint x: 822, startPoint y: 98, endPoint x: 818, endPoint y: 100, distance: 4.7
click at [822, 99] on icon at bounding box center [822, 99] width 6 height 6
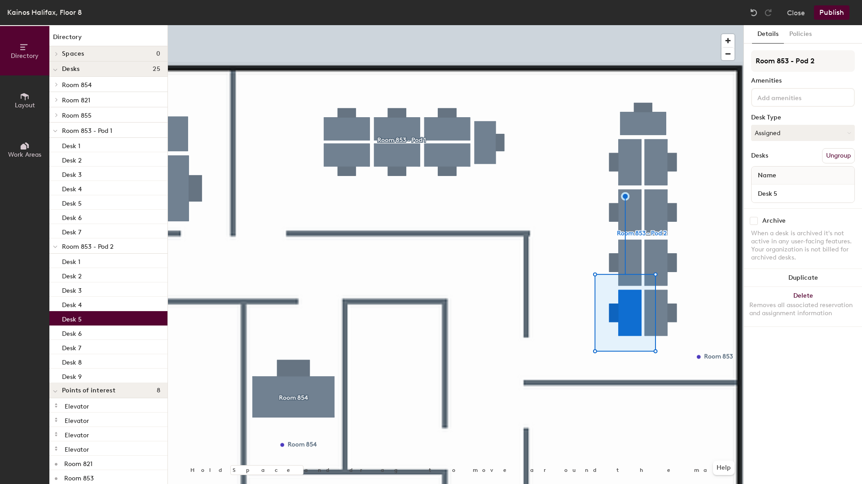
click at [782, 102] on input at bounding box center [795, 97] width 81 height 11
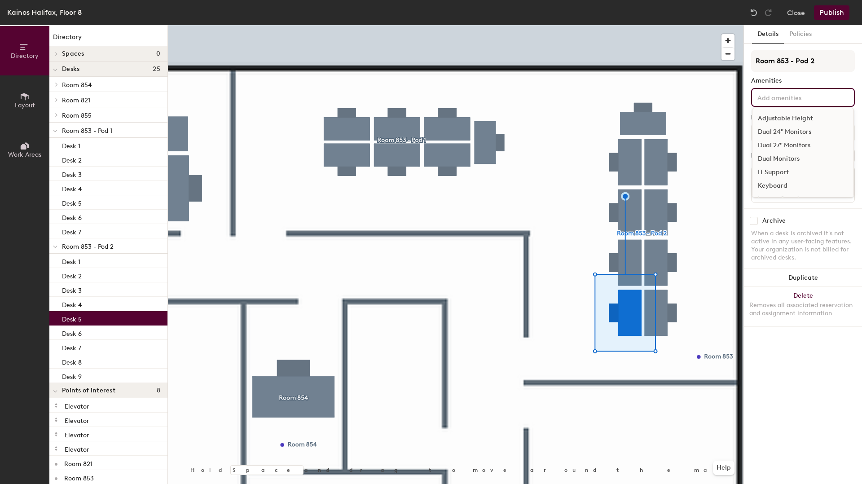
click at [781, 134] on div "Dual 24" Monitors" at bounding box center [802, 131] width 101 height 13
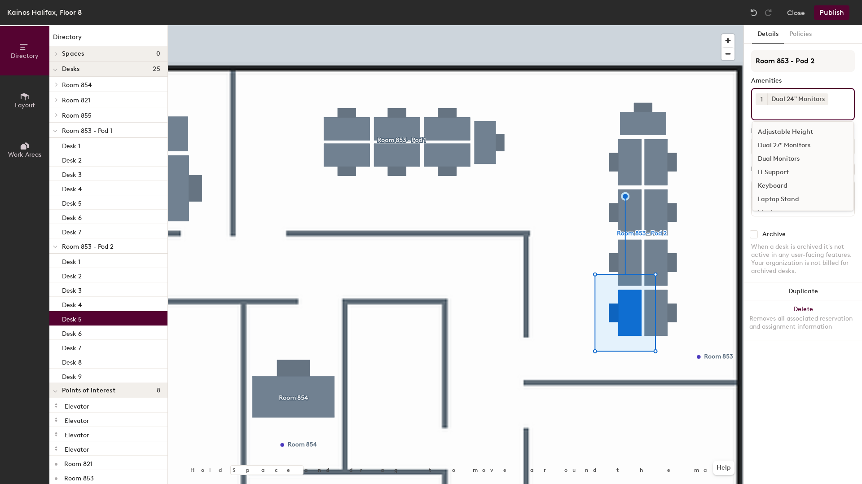
click at [711, 25] on div at bounding box center [455, 25] width 575 height 0
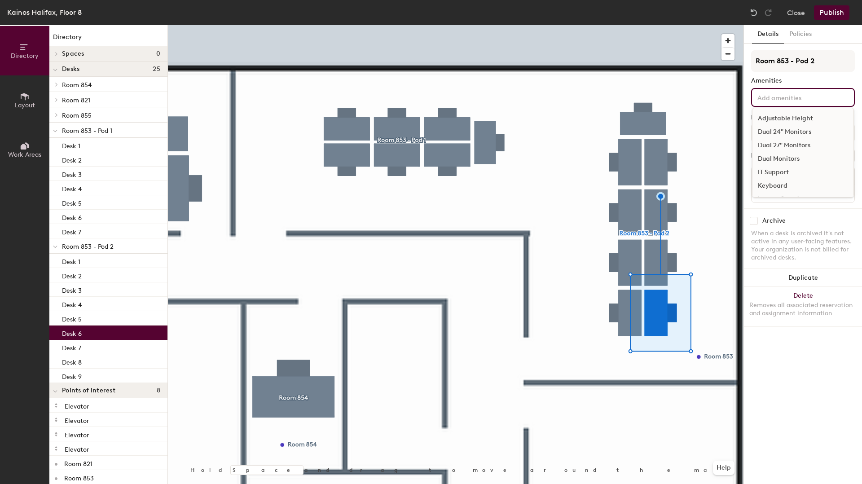
click at [777, 94] on input at bounding box center [795, 97] width 81 height 11
click at [784, 133] on div "Dual 24" Monitors" at bounding box center [802, 131] width 101 height 13
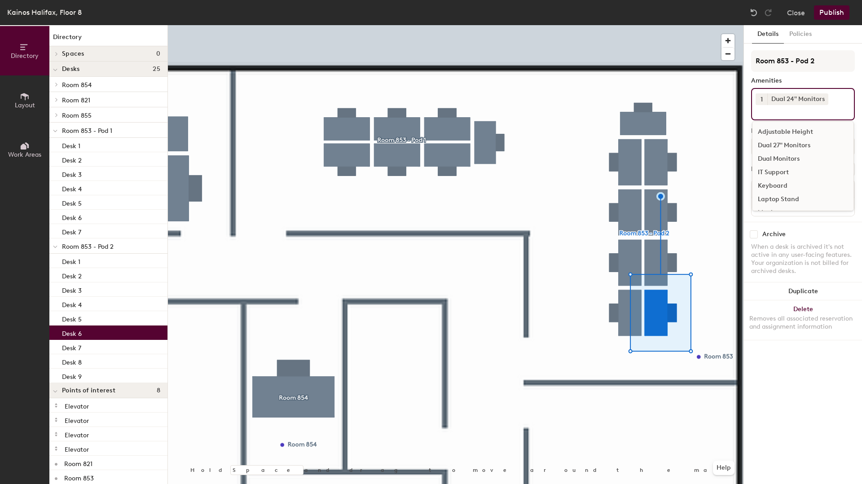
click at [722, 25] on div at bounding box center [455, 25] width 575 height 0
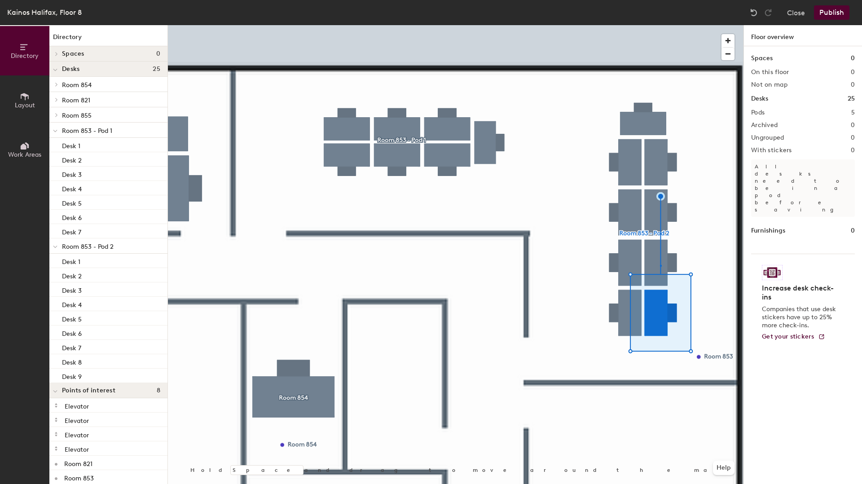
click at [660, 25] on div at bounding box center [455, 25] width 575 height 0
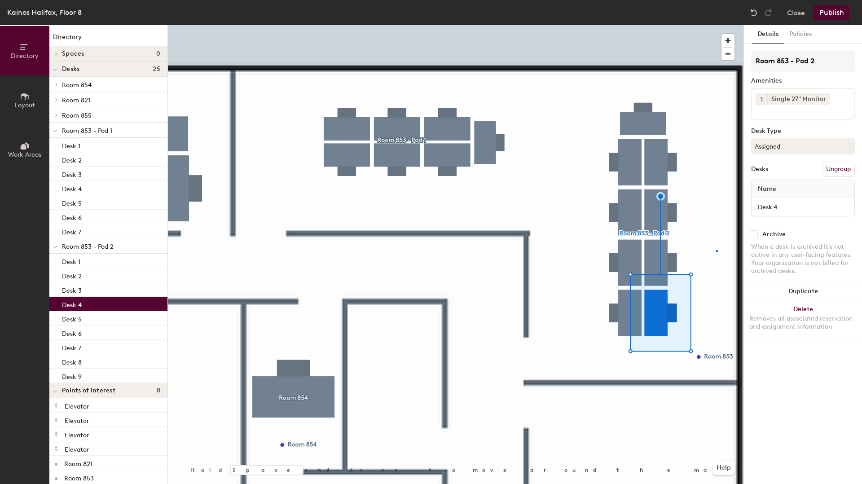
click at [716, 25] on div at bounding box center [455, 25] width 575 height 0
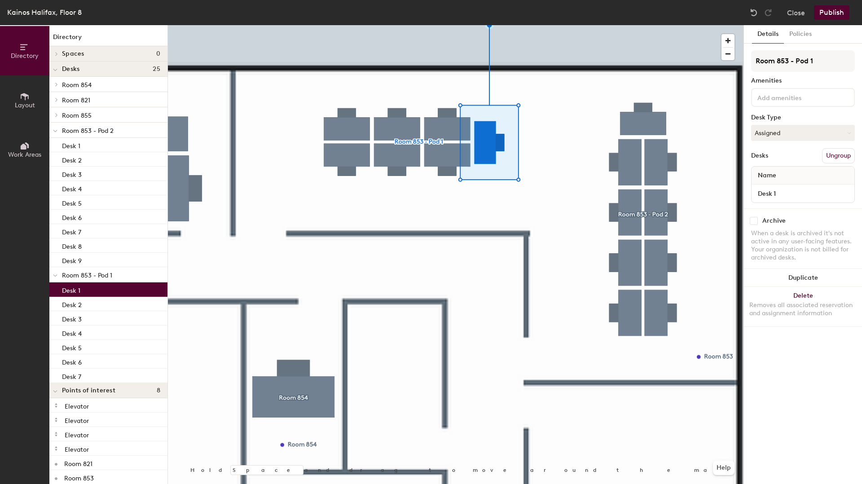
click at [790, 99] on input at bounding box center [795, 97] width 81 height 11
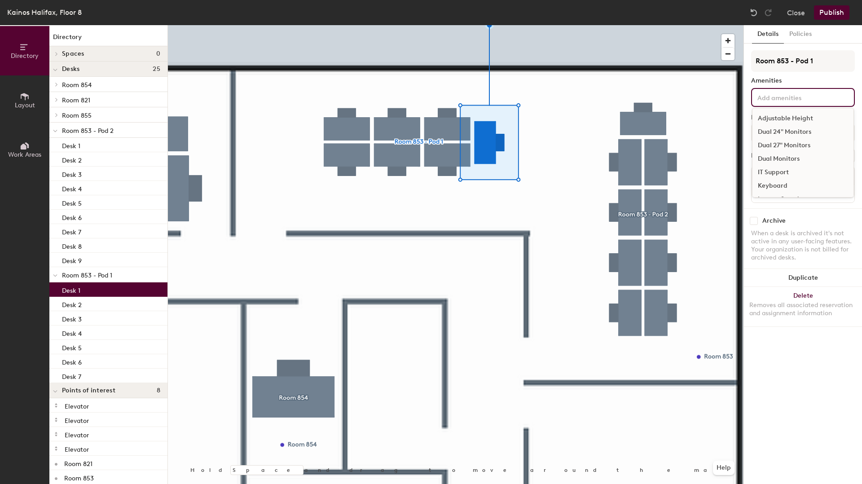
click at [781, 132] on div "Dual 24" Monitors" at bounding box center [802, 131] width 101 height 13
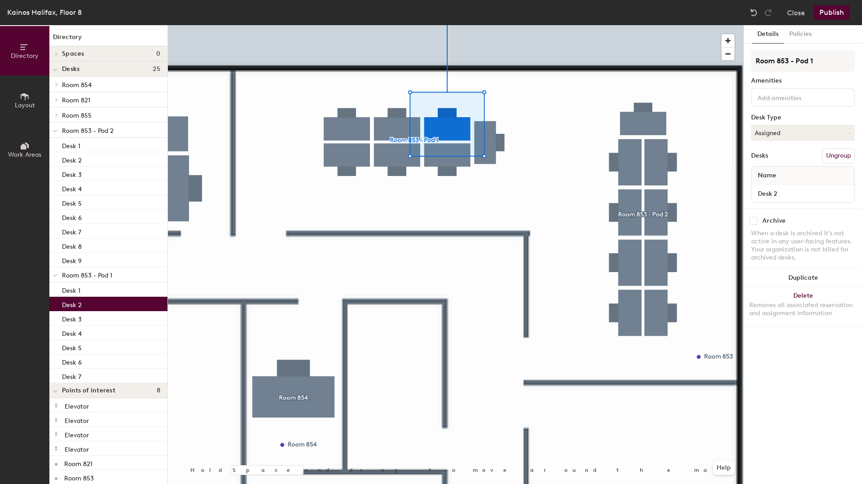
click at [770, 101] on input at bounding box center [795, 97] width 81 height 11
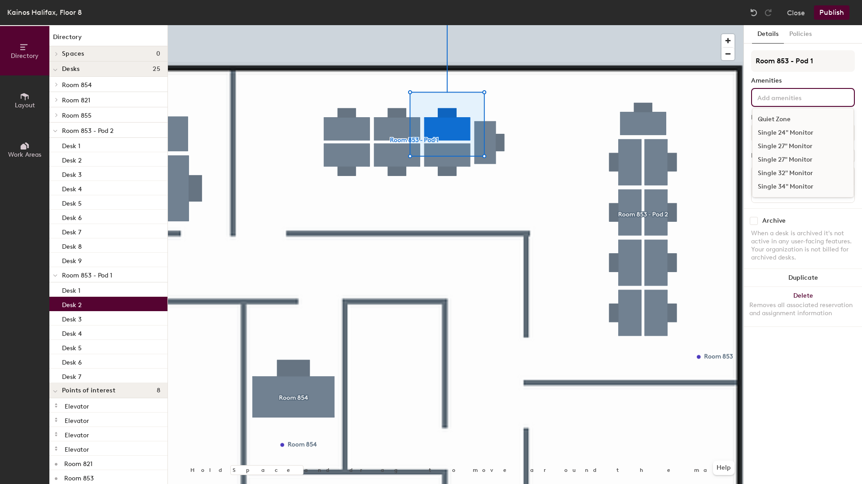
click at [770, 159] on div "Single 27" Monitor" at bounding box center [802, 159] width 101 height 13
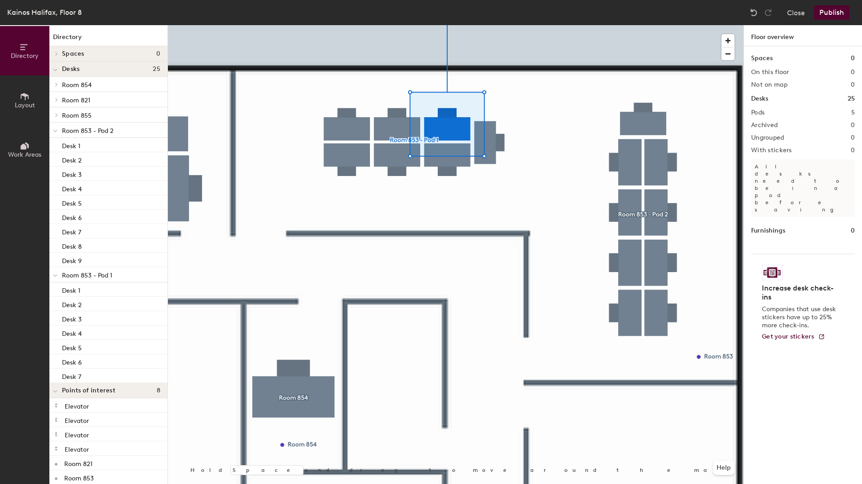
click at [454, 25] on div at bounding box center [455, 25] width 575 height 0
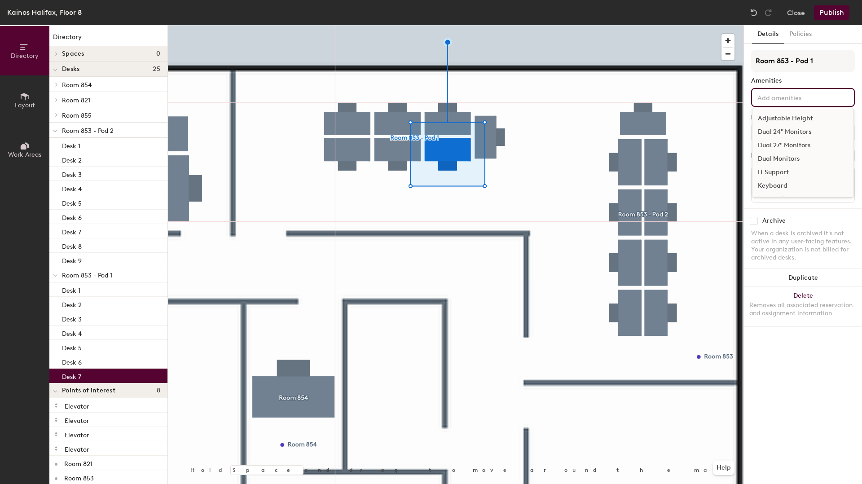
click at [799, 102] on input at bounding box center [795, 97] width 81 height 11
click at [783, 160] on div "Single 27" Monitor" at bounding box center [802, 159] width 101 height 13
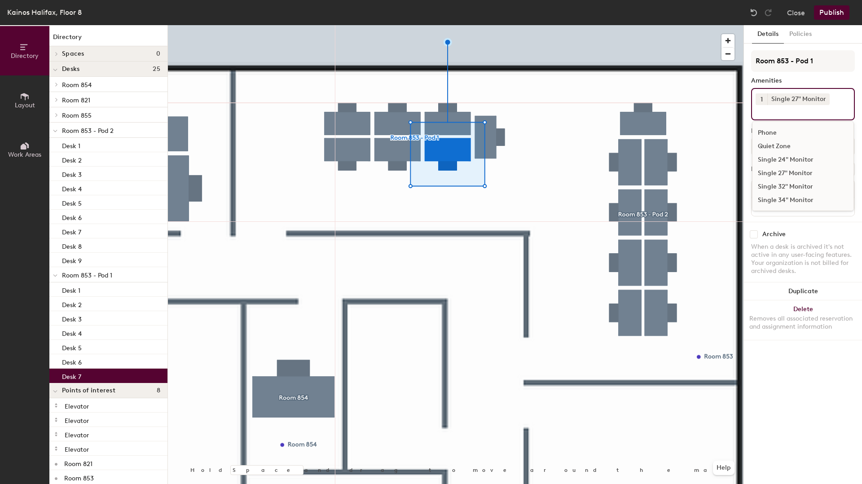
scroll to position [120, 0]
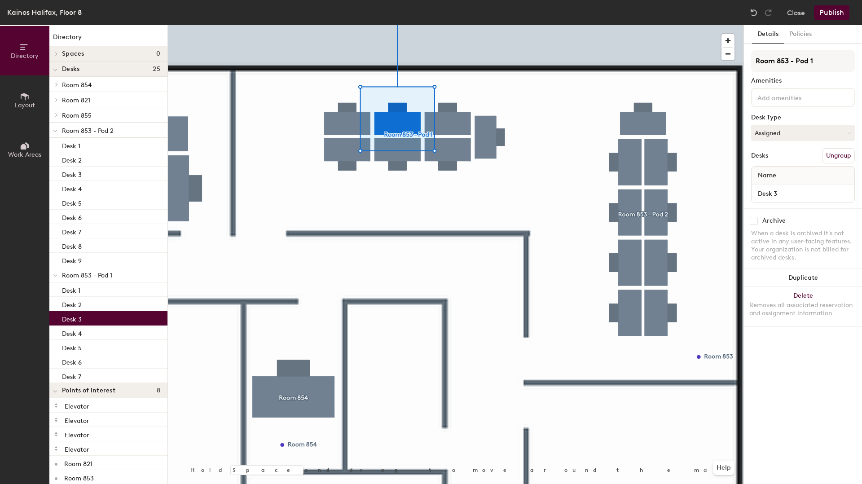
click at [790, 101] on input at bounding box center [795, 97] width 81 height 11
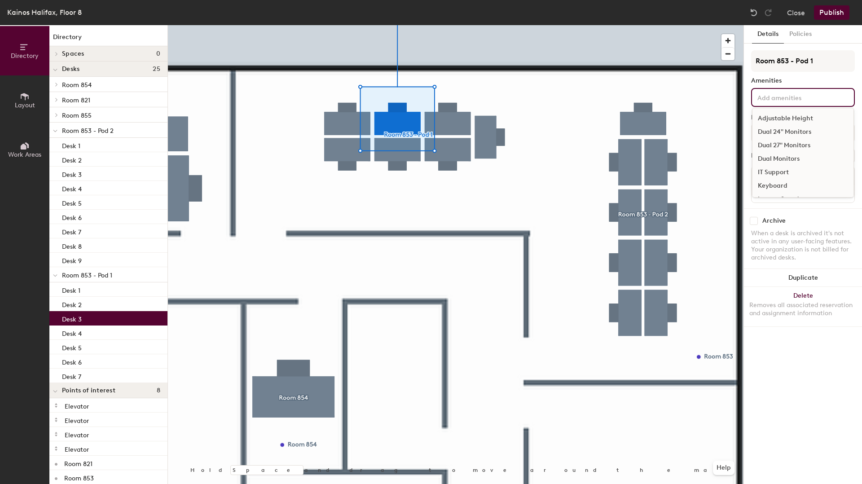
click at [776, 131] on div "Dual 24" Monitors" at bounding box center [802, 131] width 101 height 13
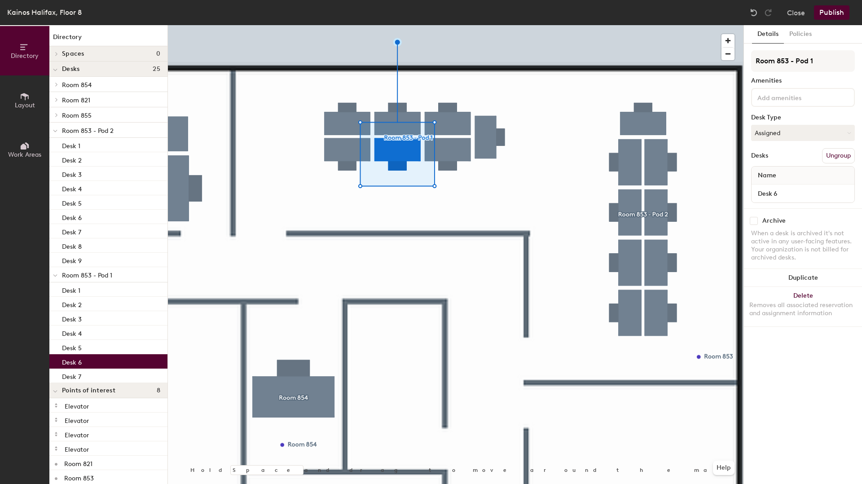
click at [769, 104] on div at bounding box center [803, 97] width 104 height 19
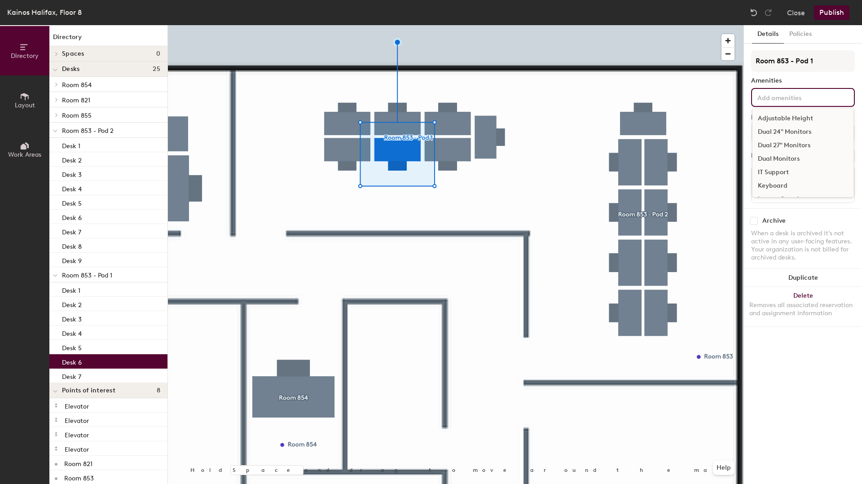
click at [771, 131] on div "Dual 24" Monitors" at bounding box center [802, 131] width 101 height 13
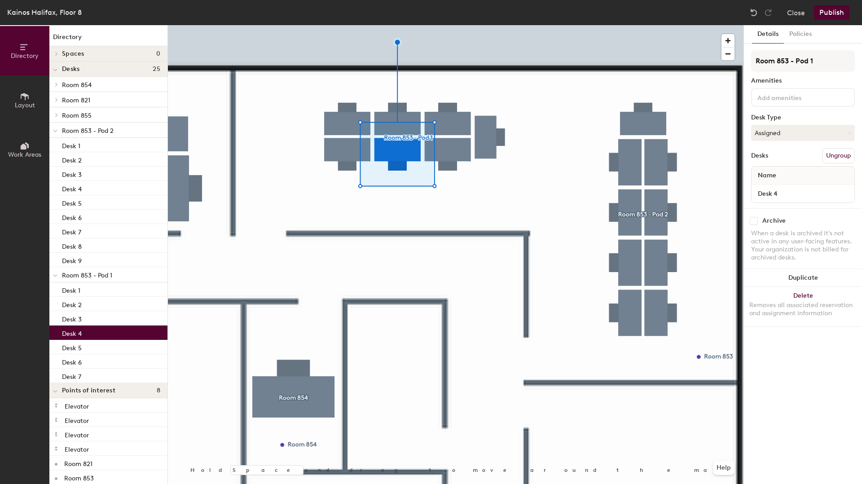
click at [776, 99] on input at bounding box center [795, 97] width 81 height 11
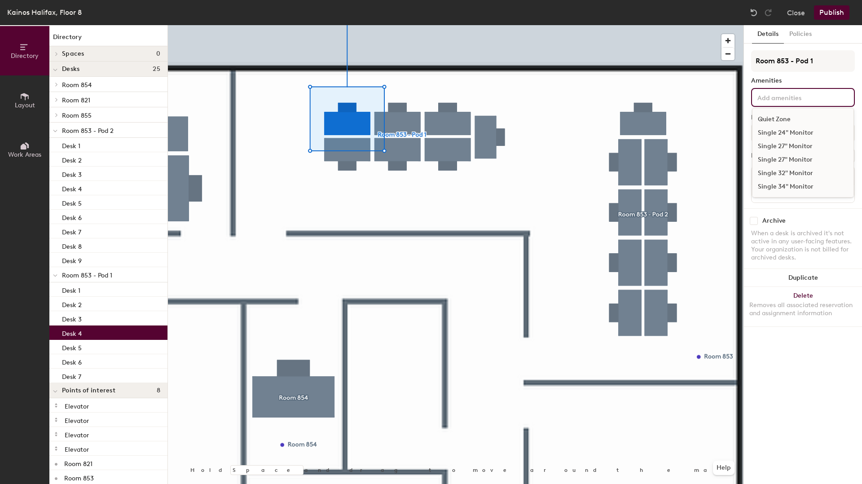
click at [770, 152] on div "Single 27" Monitor" at bounding box center [802, 146] width 101 height 13
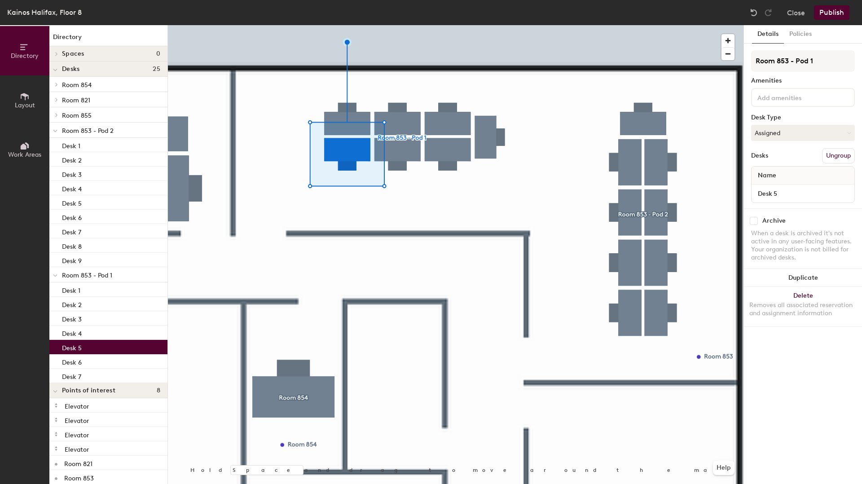
drag, startPoint x: 794, startPoint y: 101, endPoint x: 793, endPoint y: 106, distance: 5.6
click at [794, 101] on input at bounding box center [795, 97] width 81 height 11
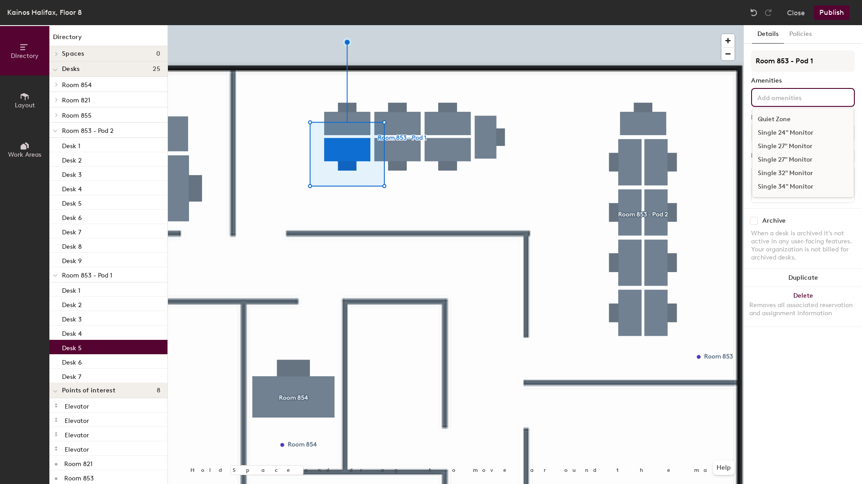
click at [777, 162] on div "Single 27" Monitor" at bounding box center [802, 159] width 101 height 13
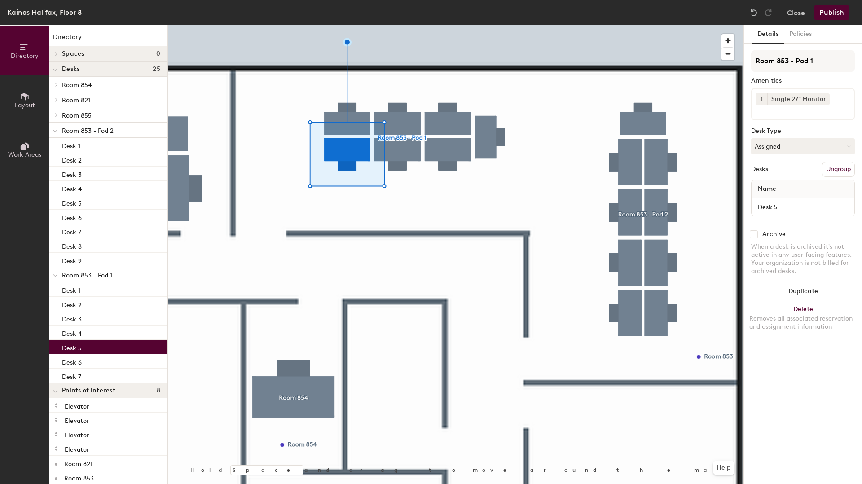
click at [546, 25] on div at bounding box center [455, 25] width 575 height 0
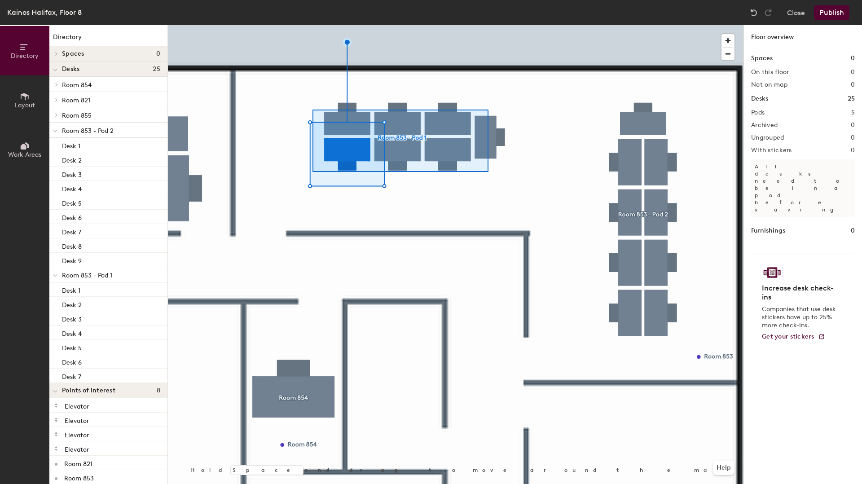
click at [303, 25] on div at bounding box center [455, 25] width 575 height 0
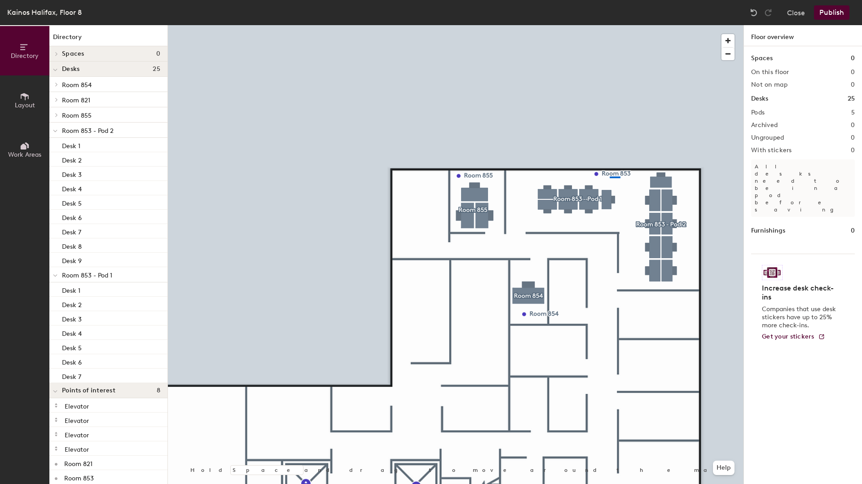
click at [609, 25] on div at bounding box center [455, 25] width 575 height 0
click at [613, 25] on div at bounding box center [455, 25] width 575 height 0
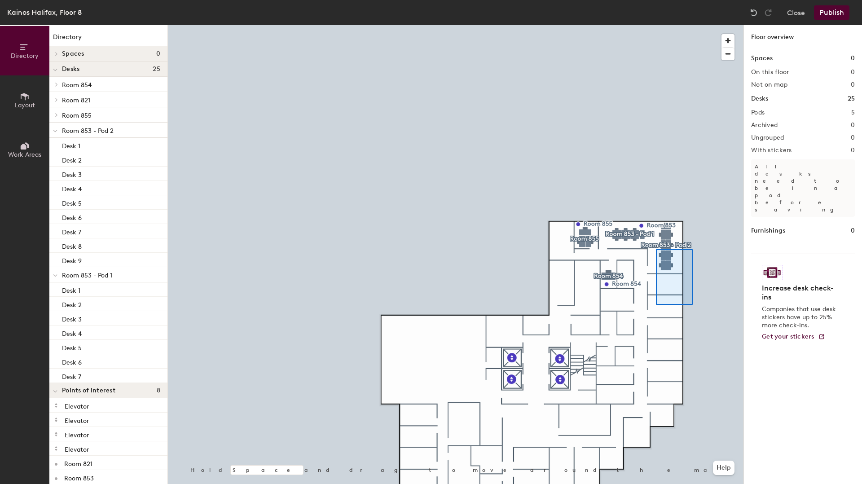
click at [653, 25] on div at bounding box center [455, 25] width 575 height 0
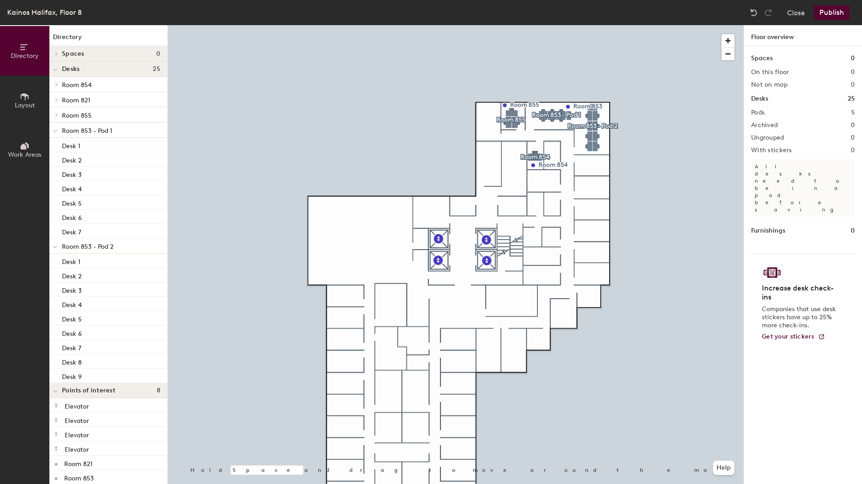
click at [683, 25] on div at bounding box center [455, 25] width 575 height 0
click at [682, 25] on div at bounding box center [455, 25] width 575 height 0
click at [687, 25] on div at bounding box center [455, 25] width 575 height 0
click at [638, 25] on div at bounding box center [455, 25] width 575 height 0
click at [820, 13] on button "Publish" at bounding box center [831, 12] width 35 height 14
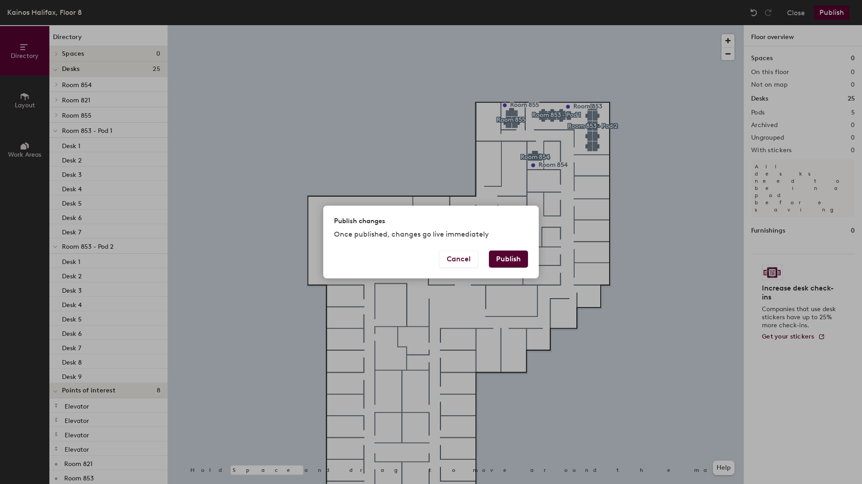
click at [506, 260] on button "Publish" at bounding box center [508, 258] width 39 height 17
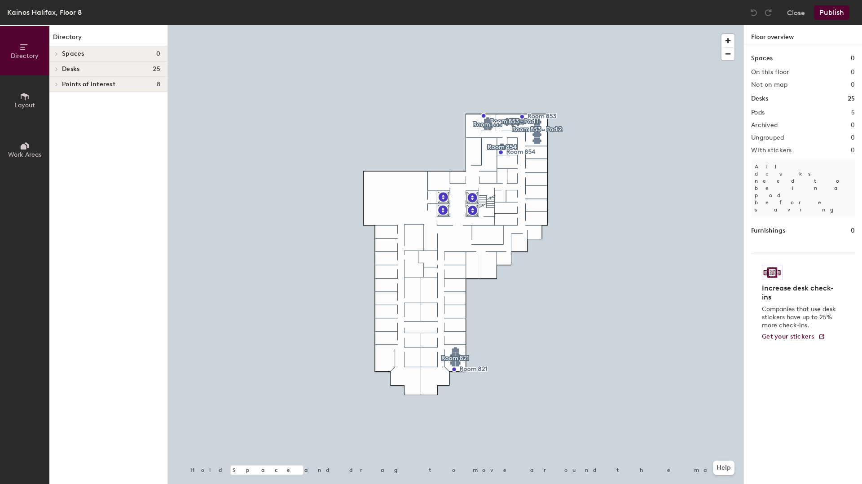
click at [29, 151] on span "Work Areas" at bounding box center [24, 155] width 33 height 8
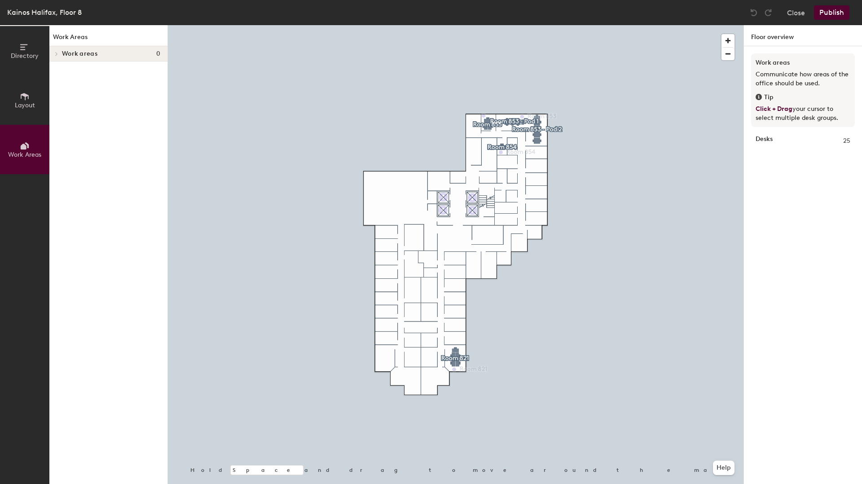
click at [22, 109] on button "Layout" at bounding box center [24, 99] width 49 height 49
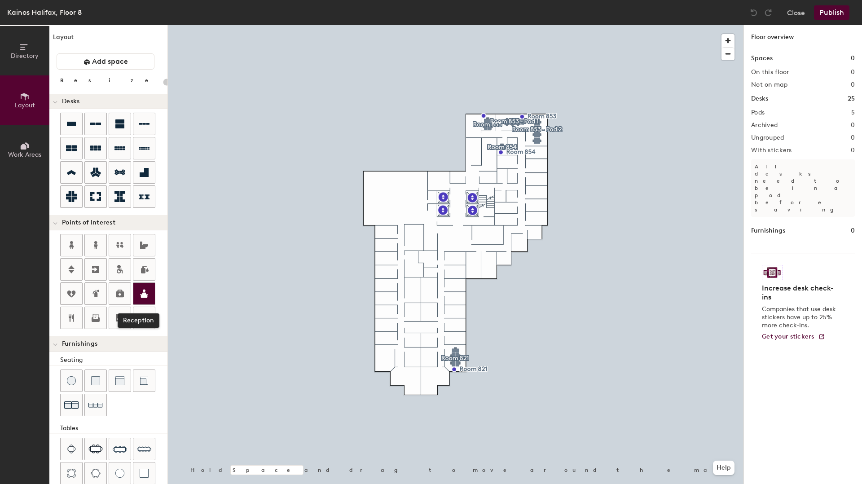
click at [144, 295] on icon at bounding box center [144, 293] width 8 height 9
click at [622, 25] on div at bounding box center [455, 25] width 575 height 0
click at [77, 247] on div at bounding box center [72, 245] width 22 height 22
click at [474, 156] on div "Directory Layout Work Areas Layout Add space Resize Desks Points of Interest Fu…" at bounding box center [431, 254] width 862 height 459
click at [92, 269] on icon at bounding box center [95, 269] width 11 height 11
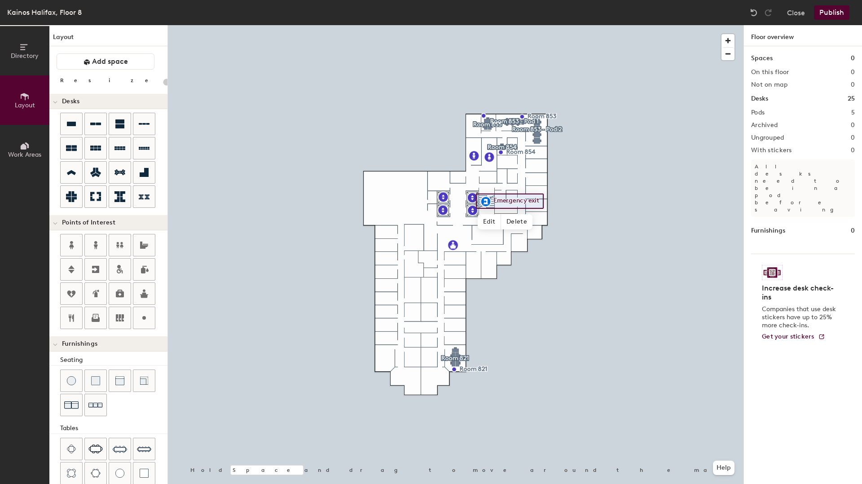
click at [228, 25] on div at bounding box center [455, 25] width 575 height 0
click at [96, 316] on icon at bounding box center [95, 317] width 11 height 11
click at [582, 25] on div at bounding box center [455, 25] width 575 height 0
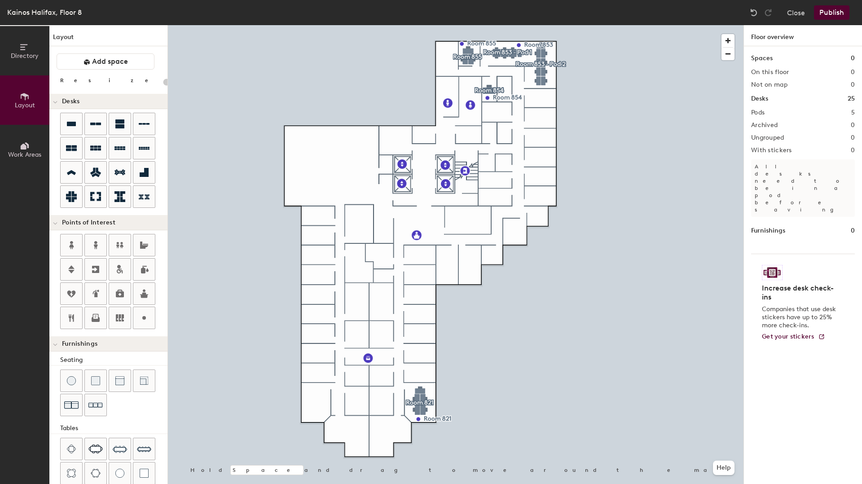
click at [835, 10] on button "Publish" at bounding box center [831, 12] width 35 height 14
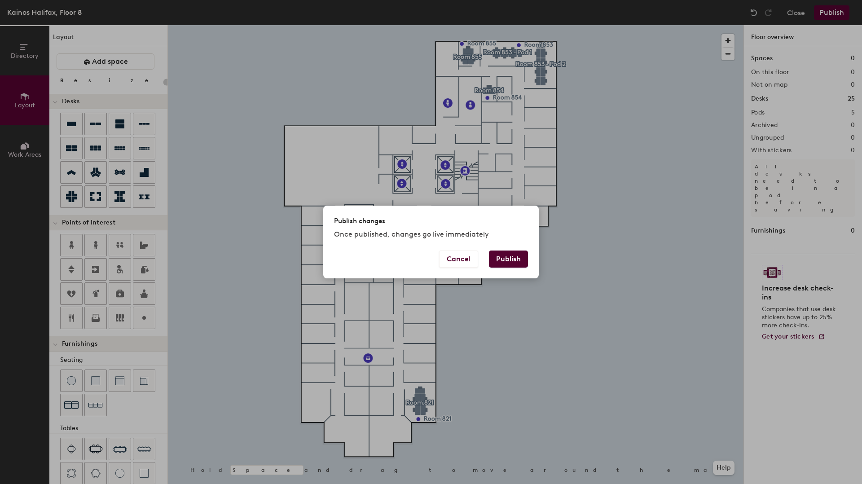
click at [503, 262] on button "Publish" at bounding box center [508, 258] width 39 height 17
type input "20"
